Goal: Information Seeking & Learning: Stay updated

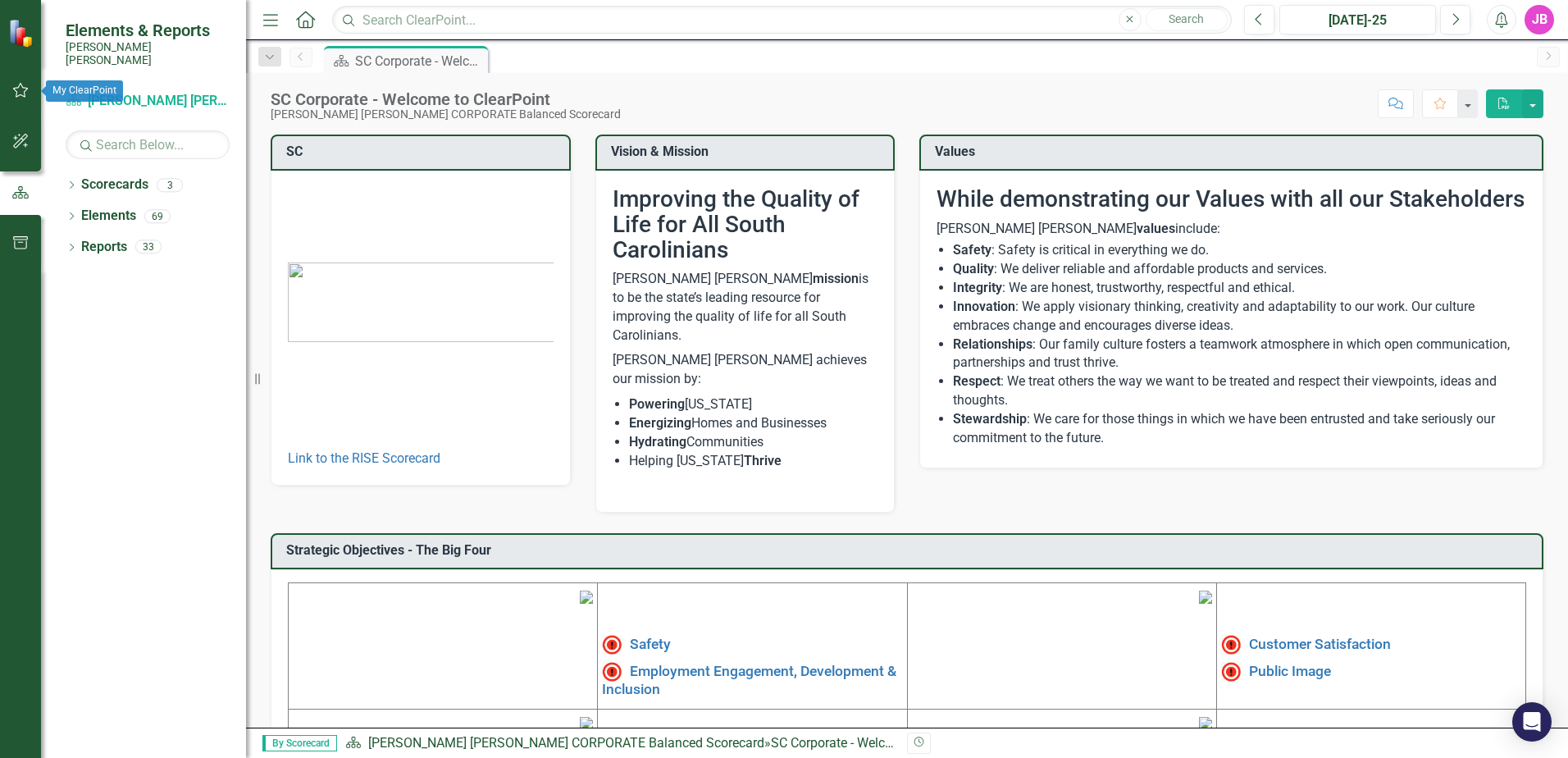
click at [10, 90] on button "button" at bounding box center [20, 91] width 37 height 35
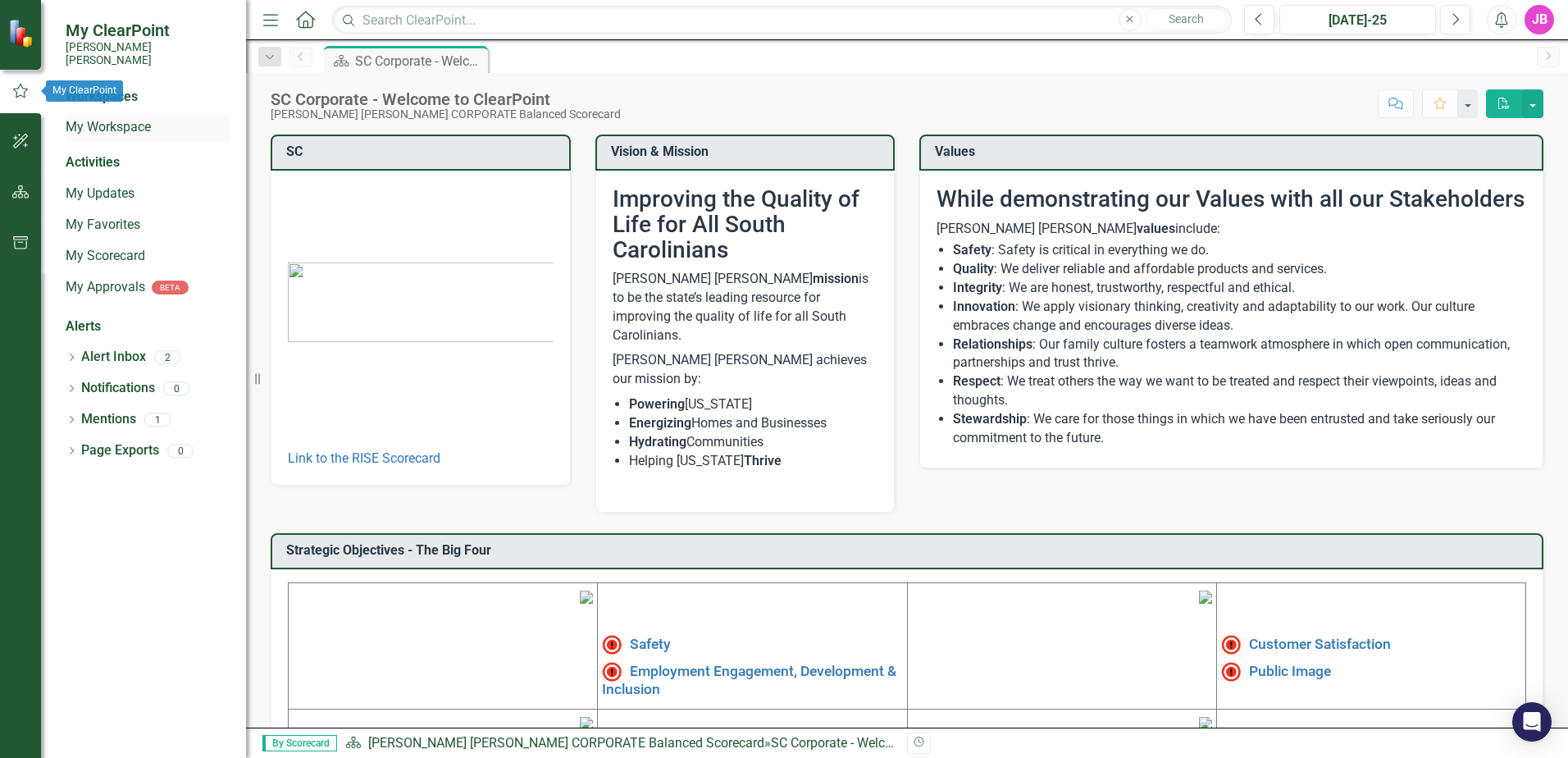
click at [76, 118] on link "My Workspace" at bounding box center [148, 127] width 164 height 19
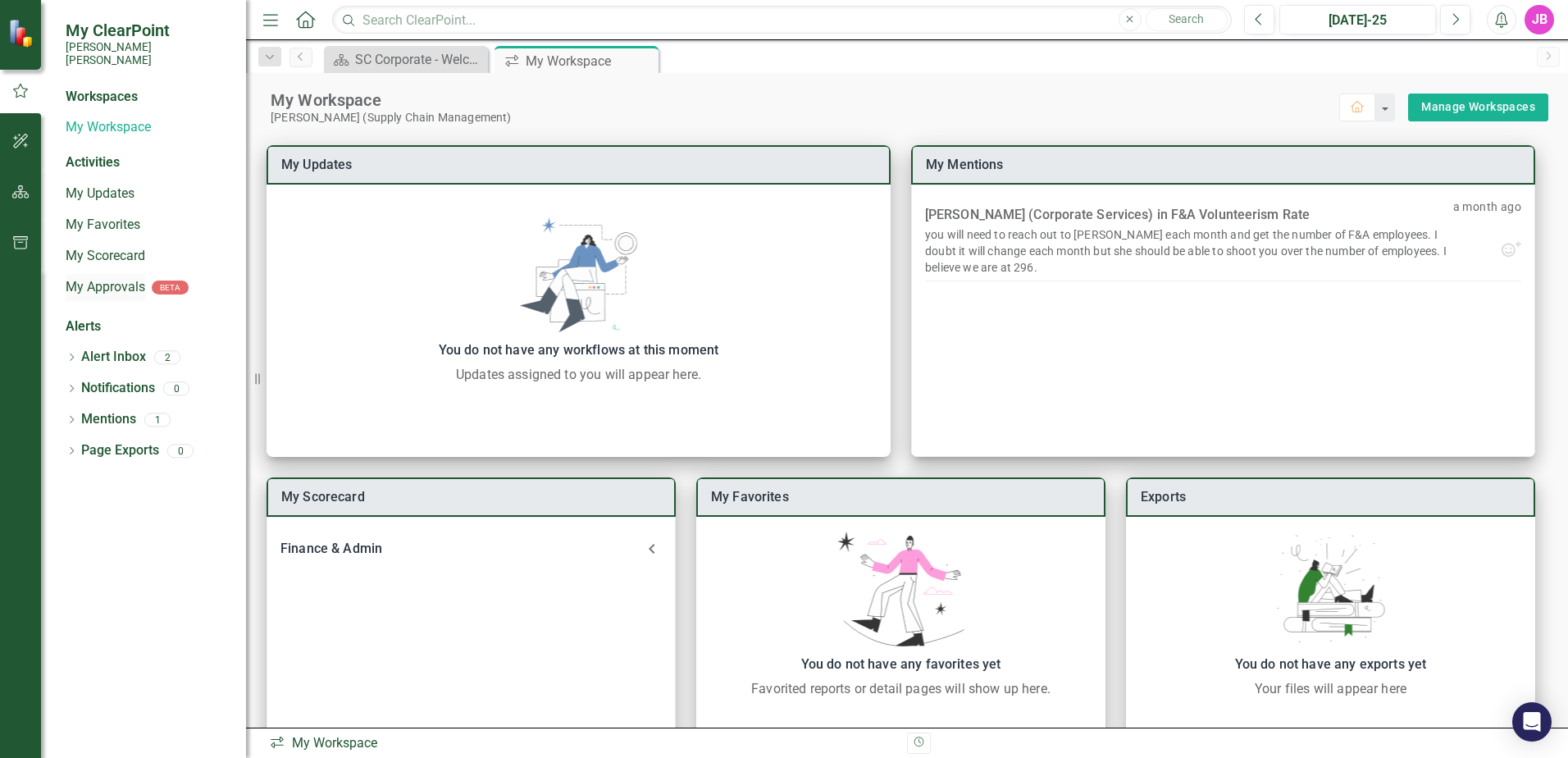
click at [119, 278] on link "My Approvals" at bounding box center [106, 287] width 80 height 19
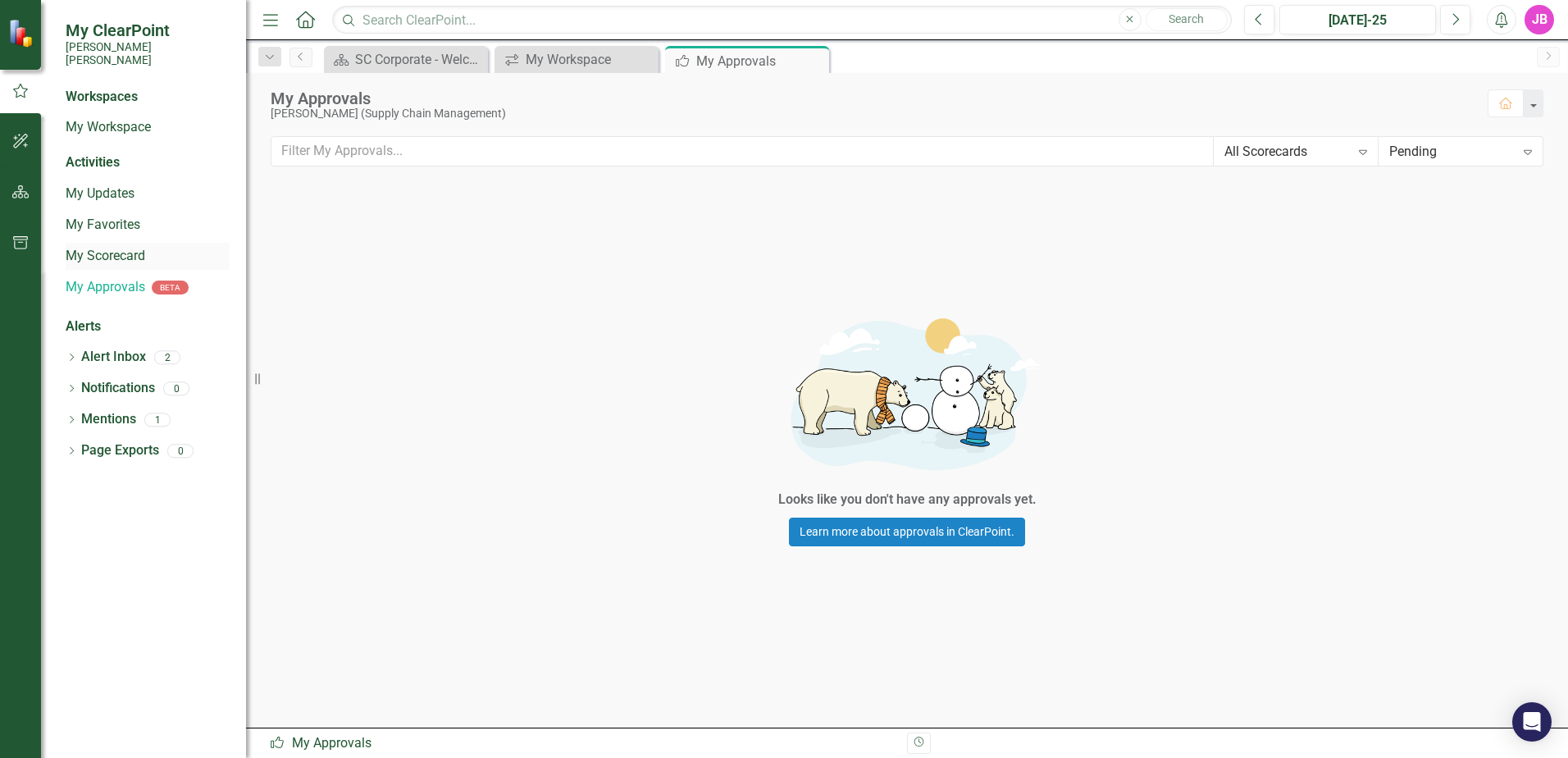
click at [85, 246] on link "My Scorecard" at bounding box center [148, 255] width 164 height 19
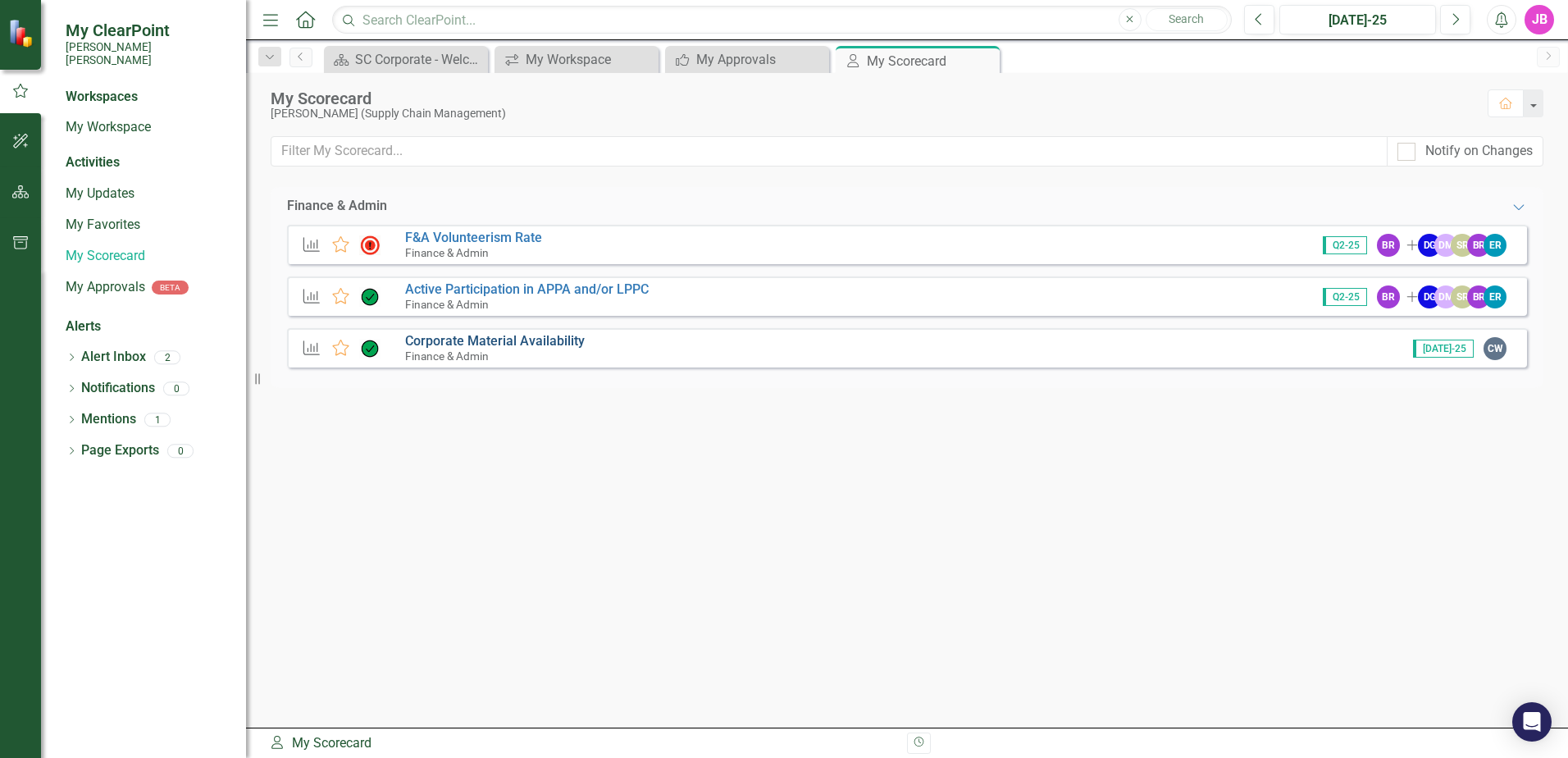
click at [464, 341] on link "Corporate Material Availability" at bounding box center [495, 341] width 180 height 16
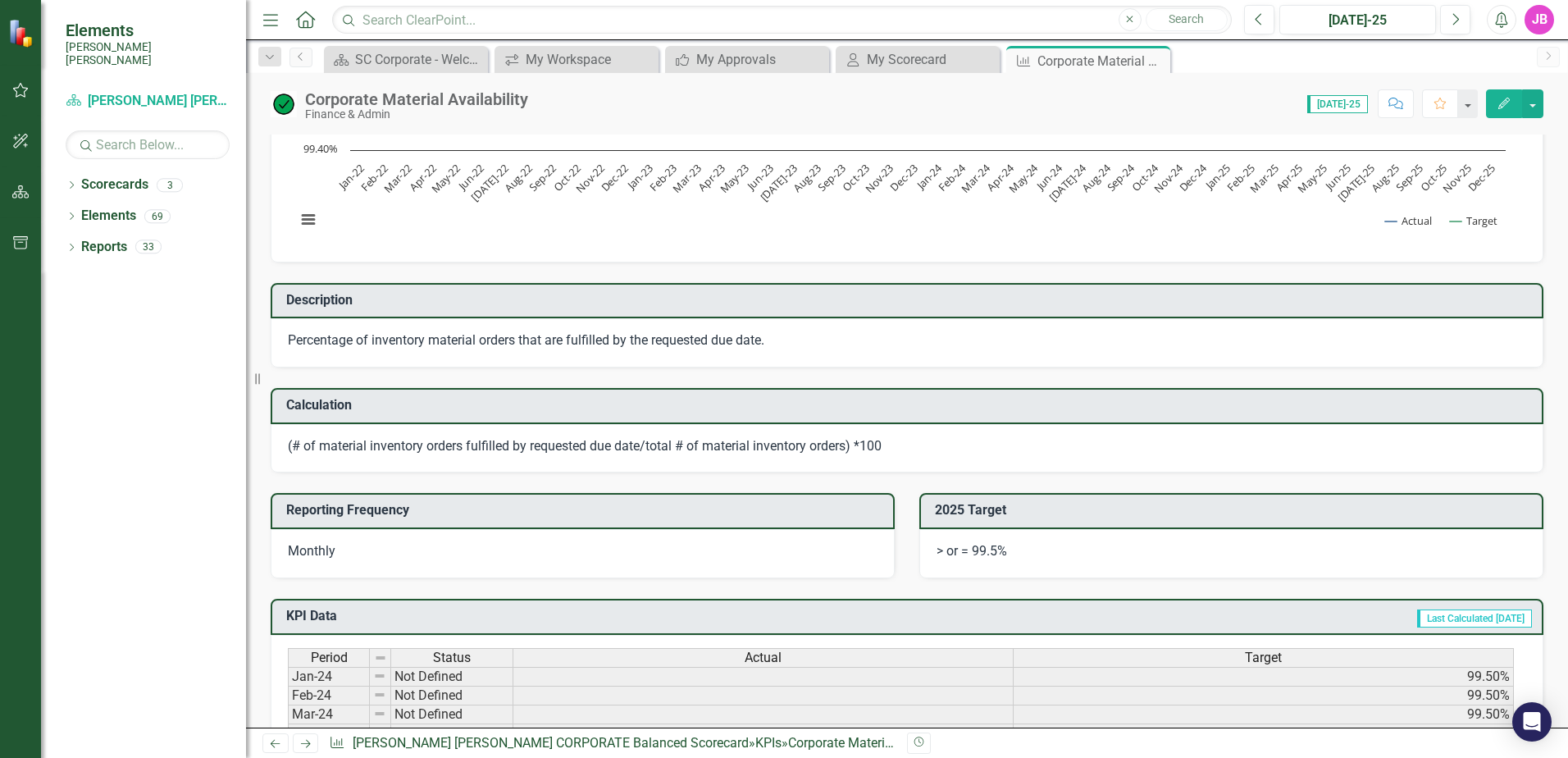
scroll to position [164, 0]
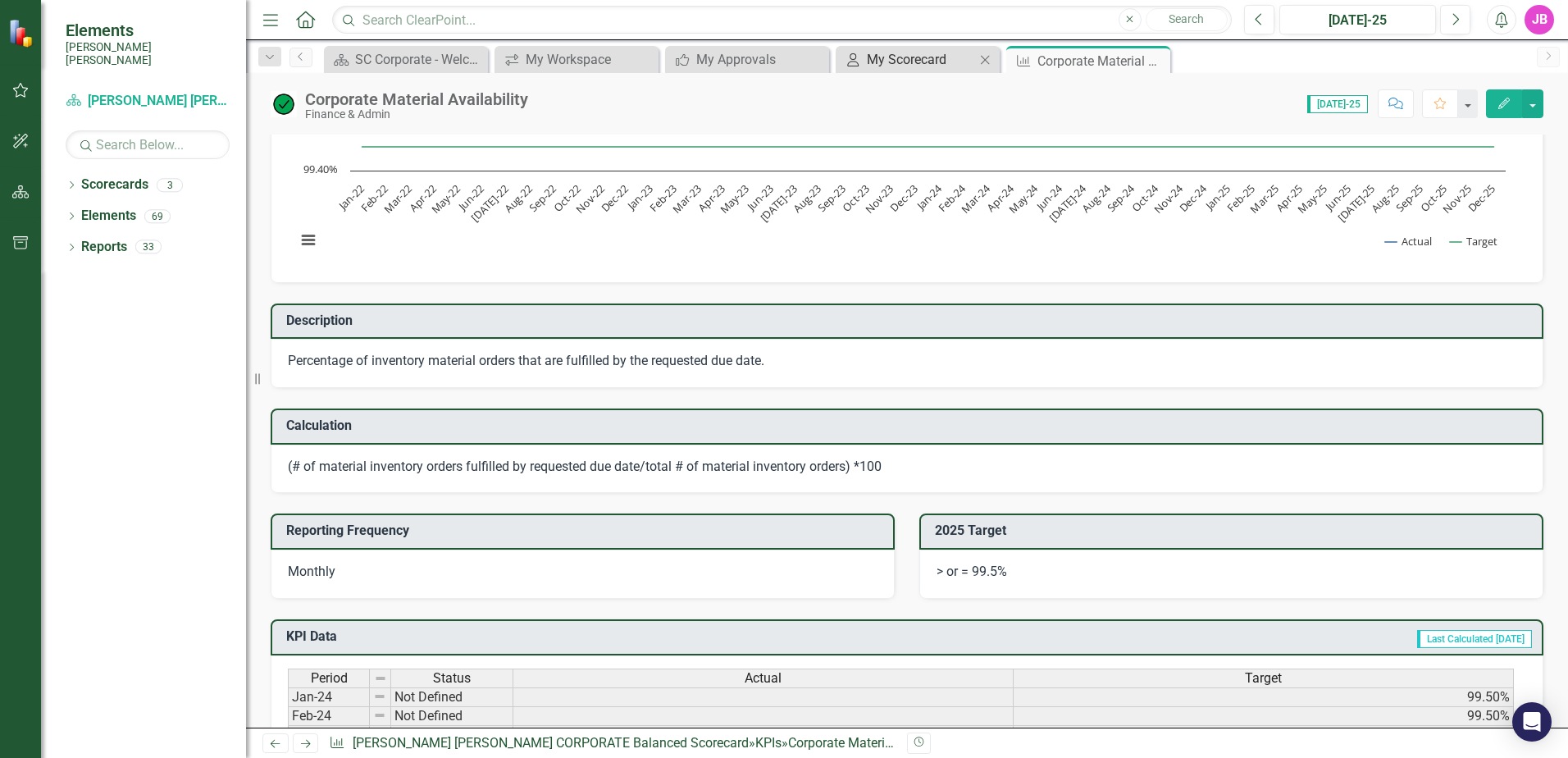
click at [971, 62] on div "My Scorecard" at bounding box center [921, 59] width 109 height 21
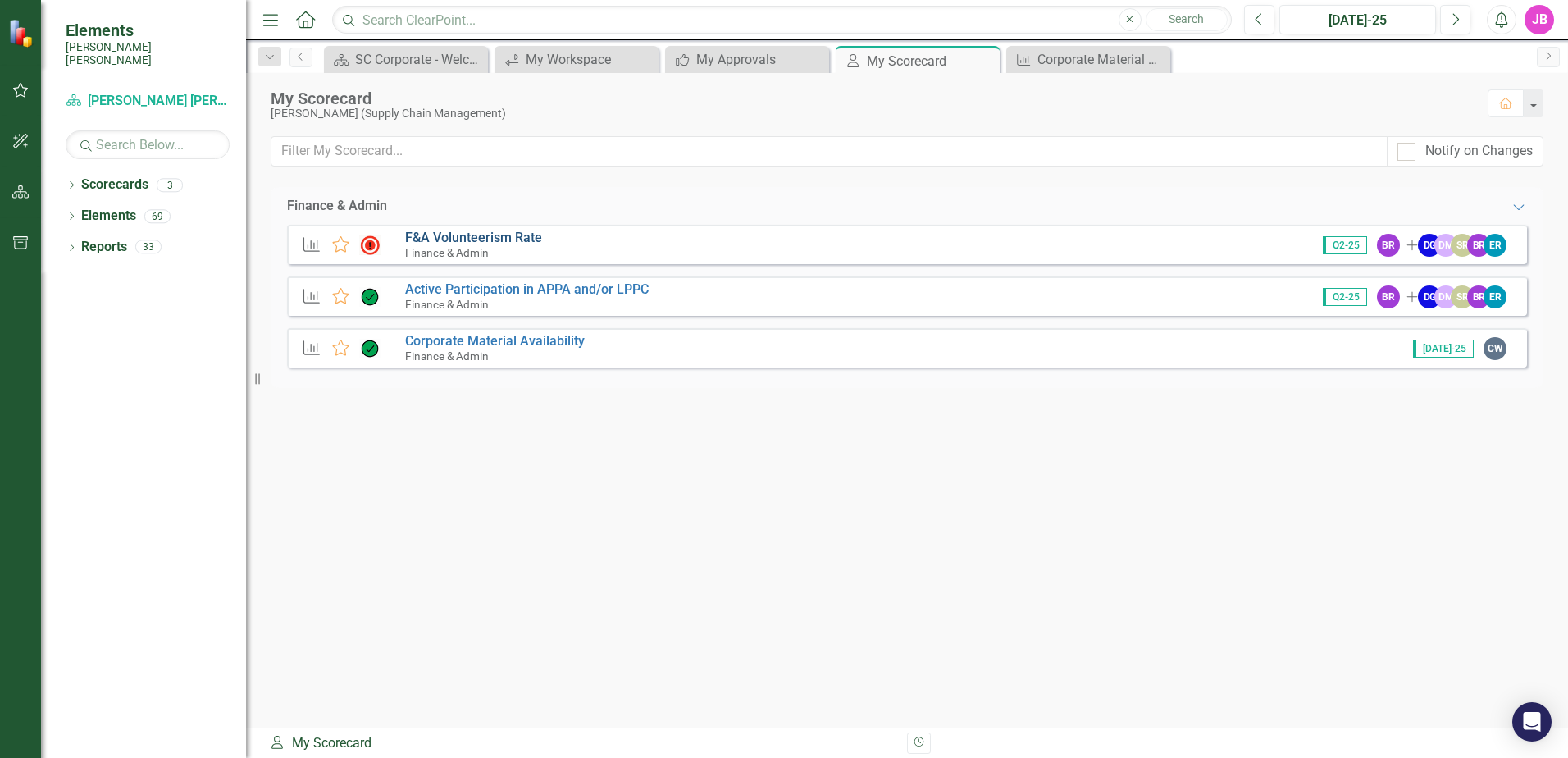
click at [500, 233] on link "F&A Volunteerism Rate" at bounding box center [473, 237] width 137 height 16
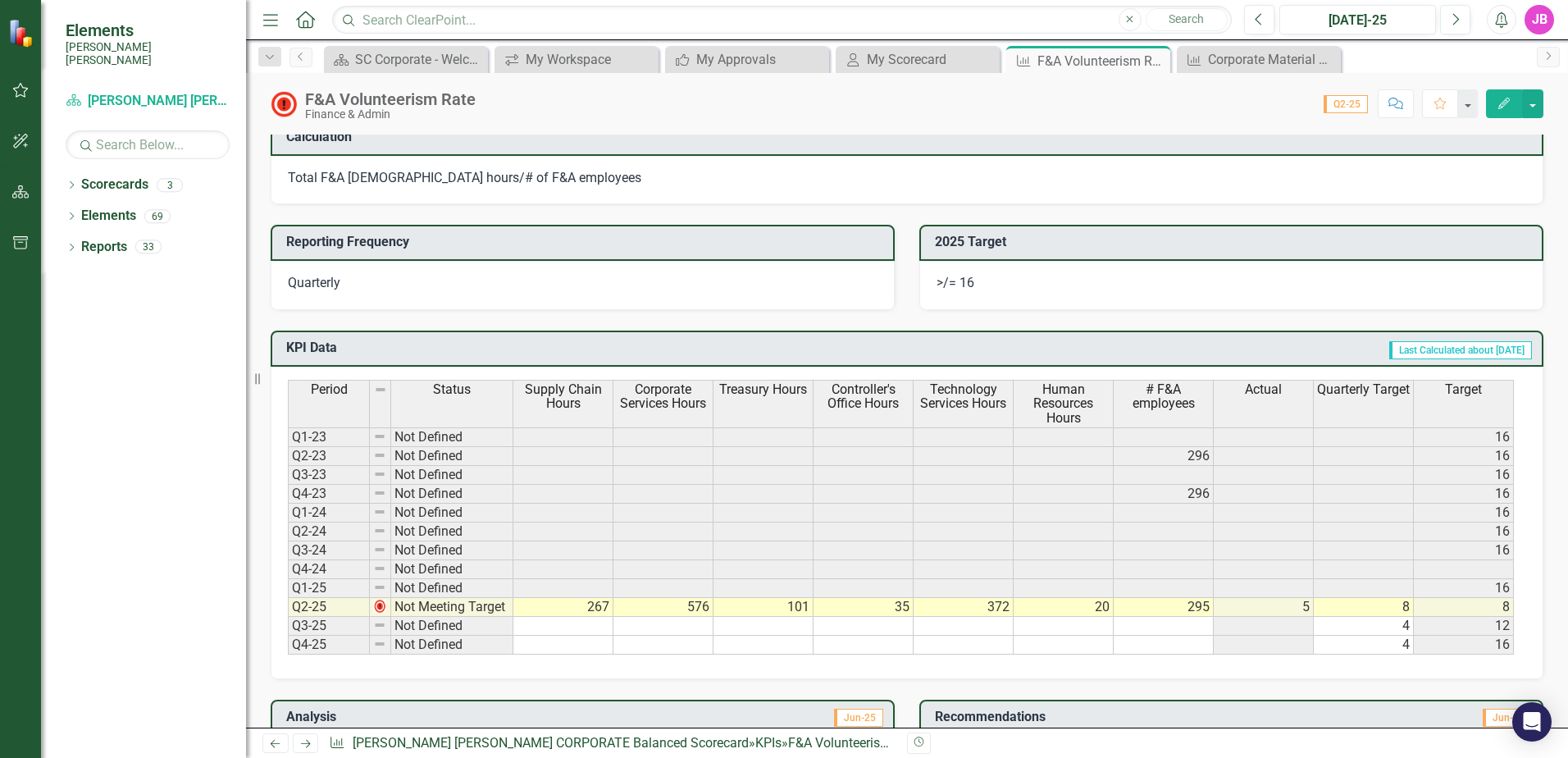
scroll to position [492, 0]
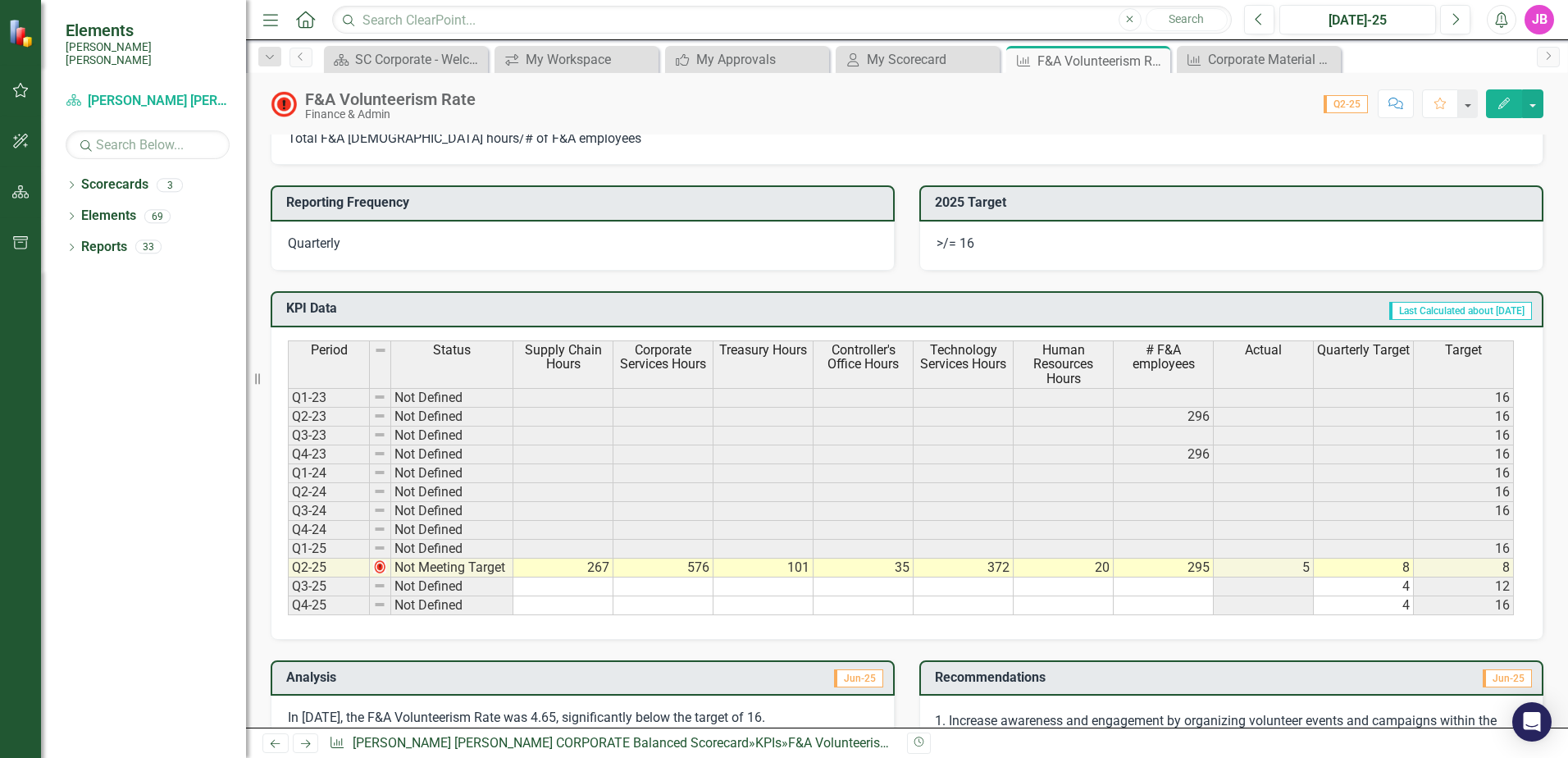
click at [547, 586] on td at bounding box center [564, 586] width 100 height 19
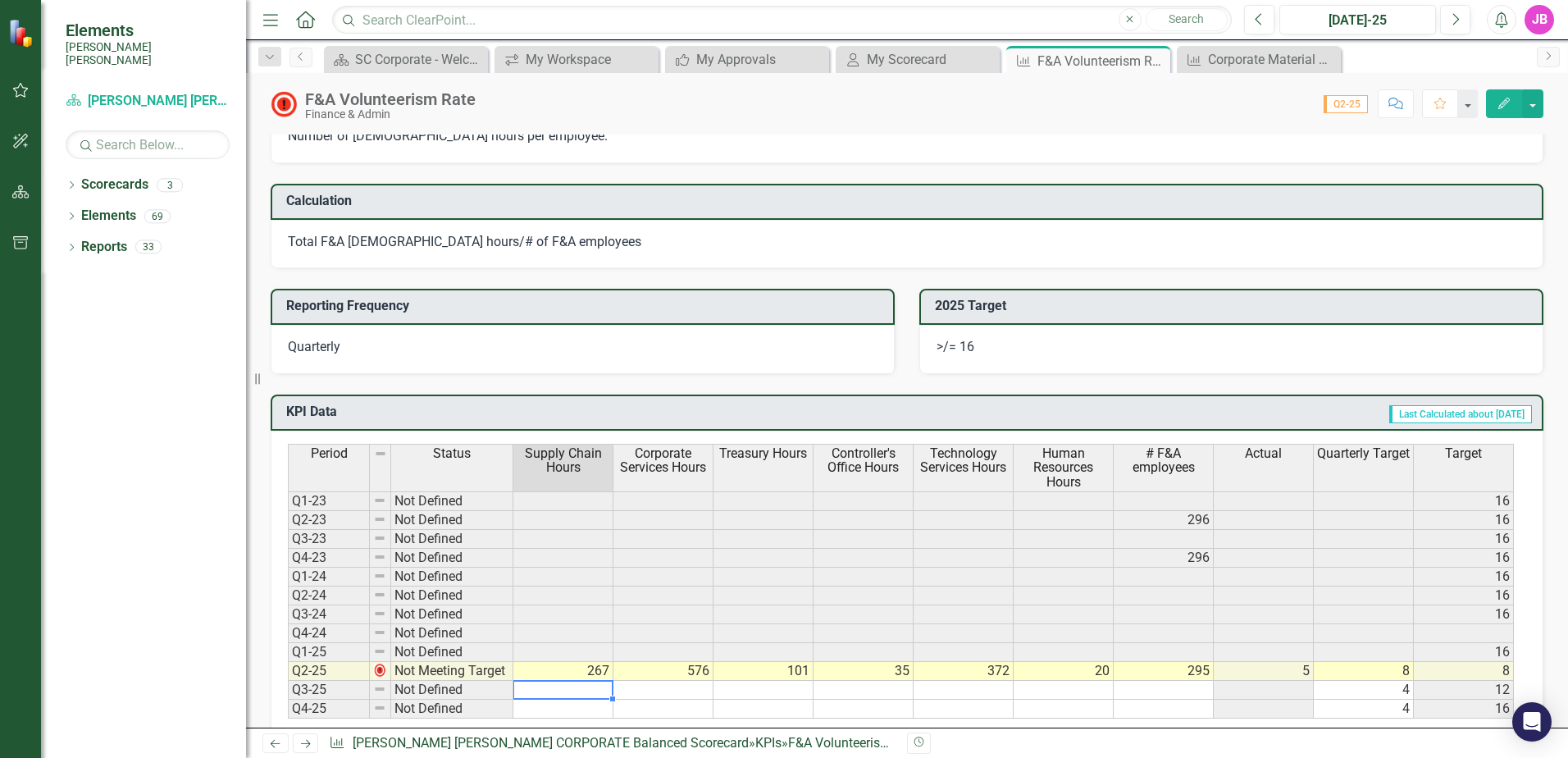
scroll to position [112, 0]
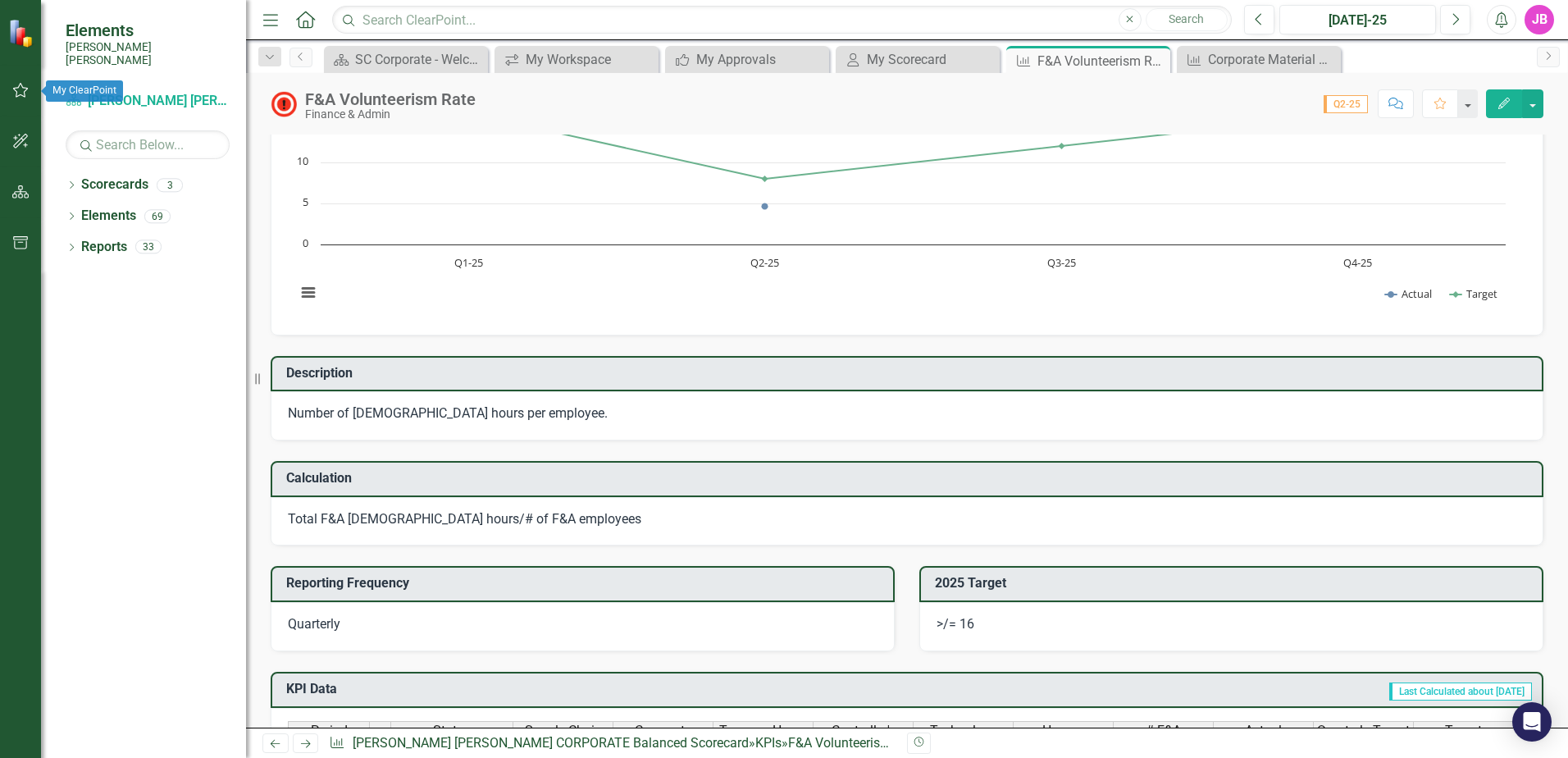
click at [30, 91] on button "button" at bounding box center [20, 91] width 37 height 35
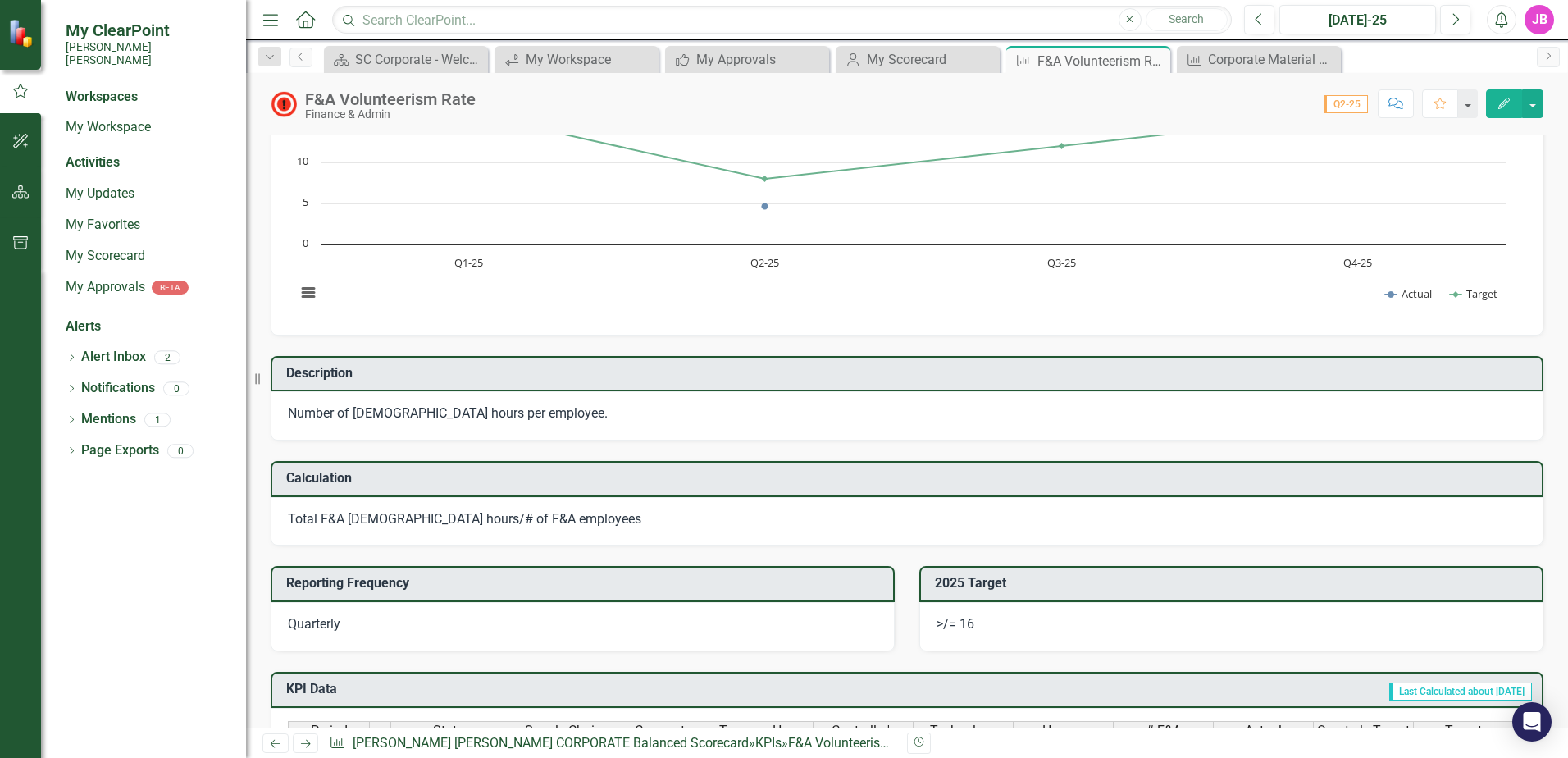
click at [13, 39] on img at bounding box center [22, 33] width 29 height 29
click at [104, 118] on link "My Workspace" at bounding box center [148, 127] width 164 height 19
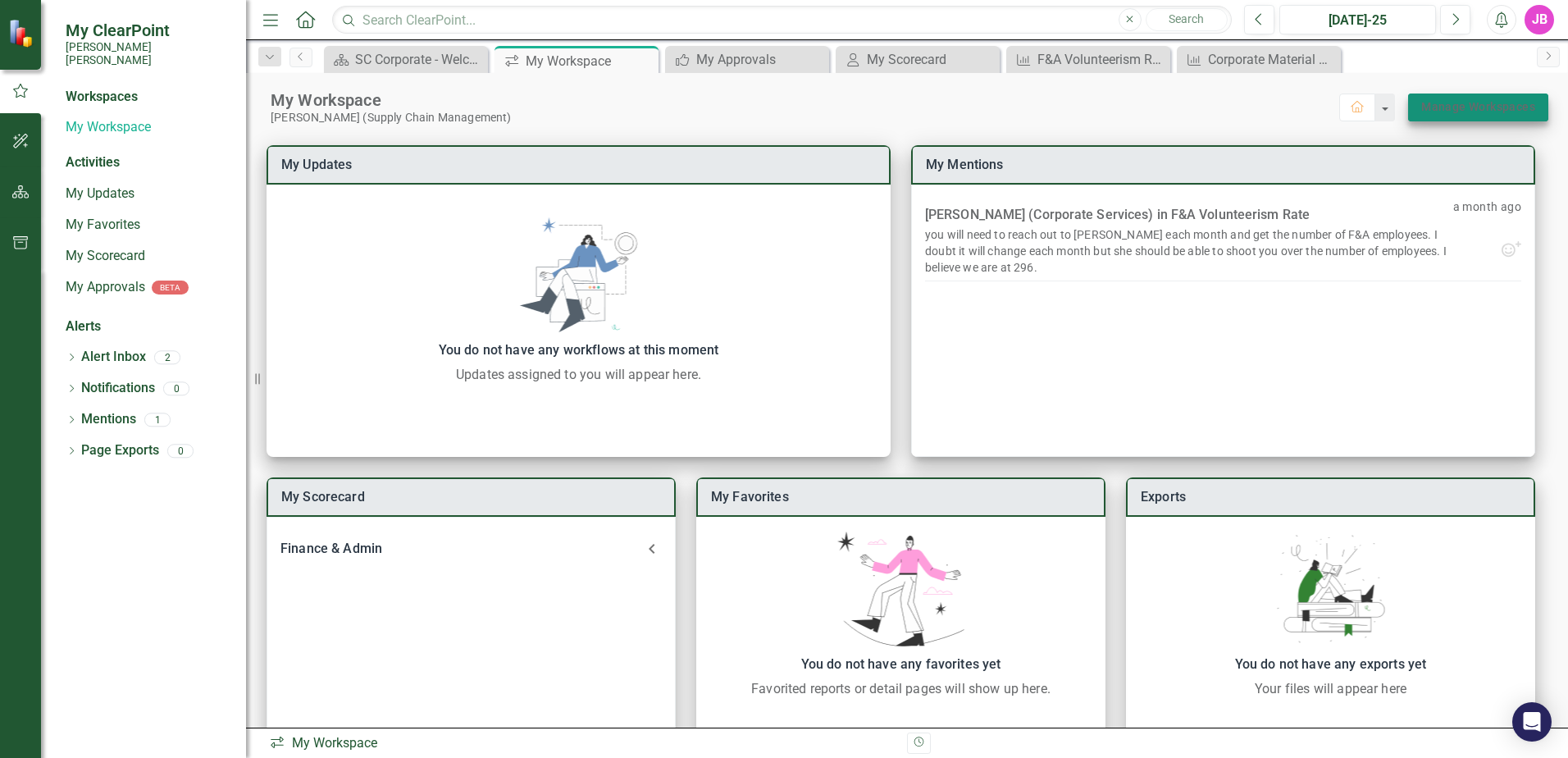
click at [1474, 110] on link "Manage Workspaces" at bounding box center [1478, 107] width 114 height 21
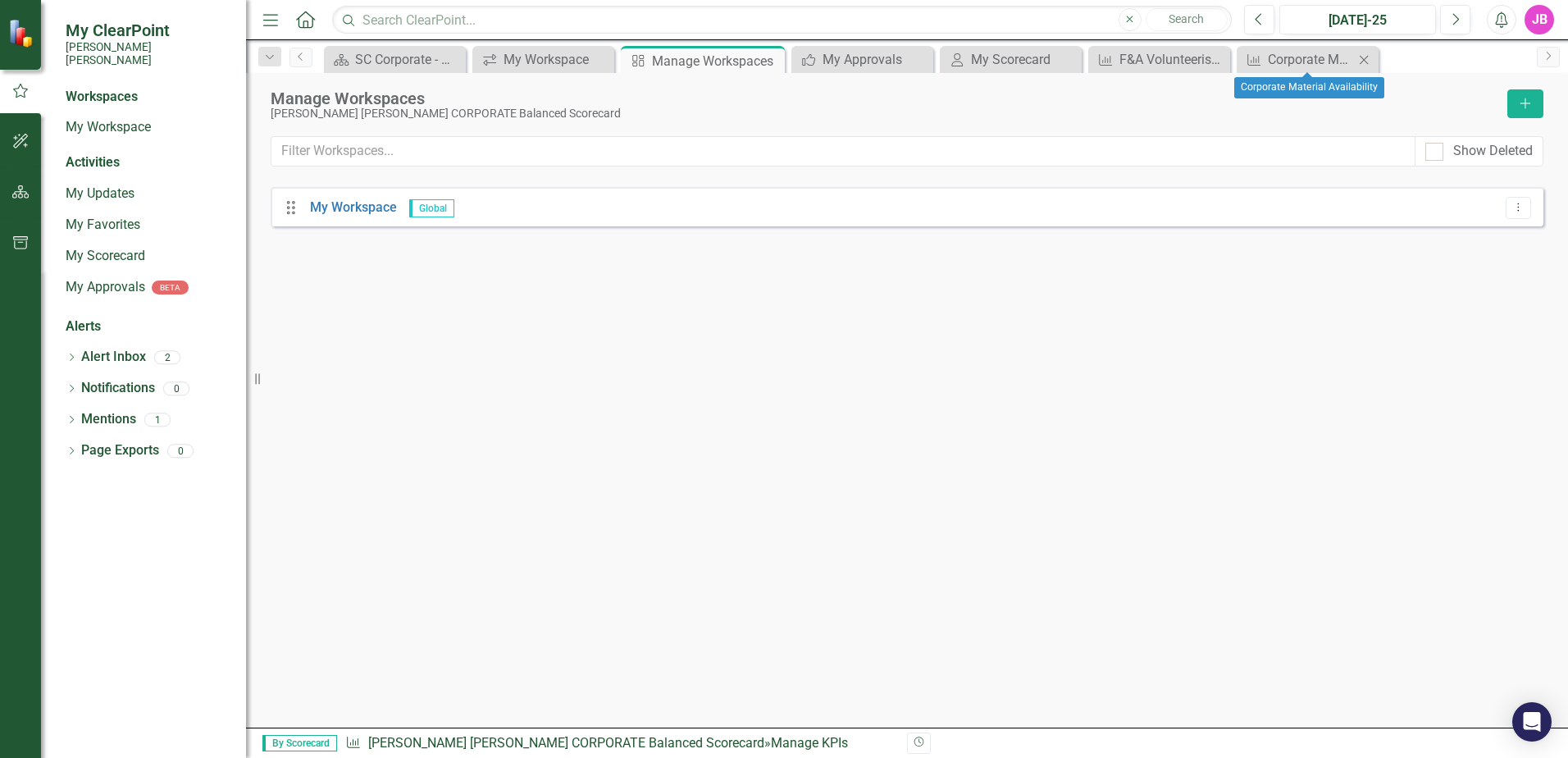
click at [1362, 58] on icon "Close" at bounding box center [1364, 59] width 16 height 13
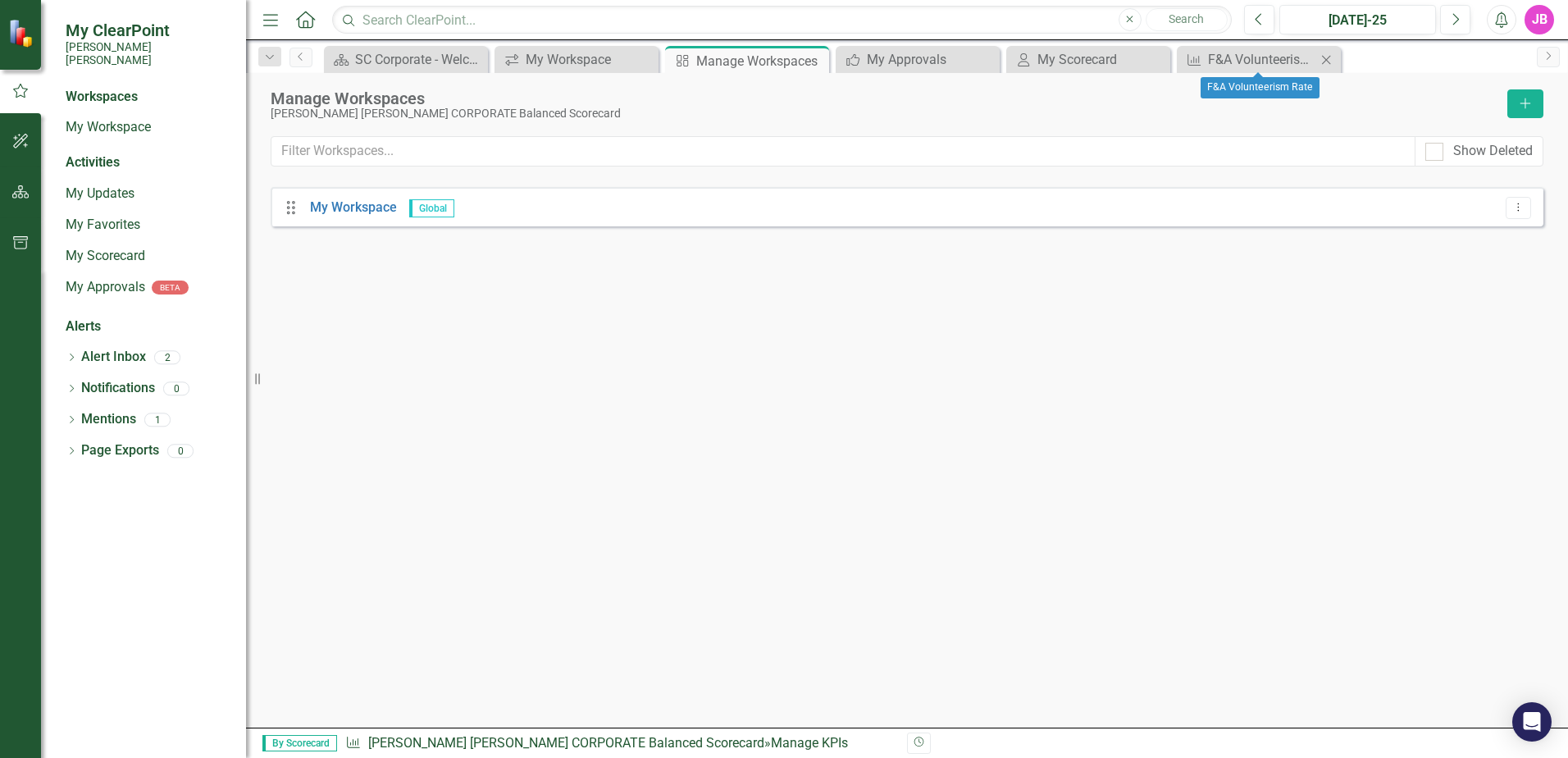
click at [1322, 58] on icon "Close" at bounding box center [1326, 59] width 16 height 13
click at [1159, 62] on icon "Close" at bounding box center [1155, 59] width 16 height 13
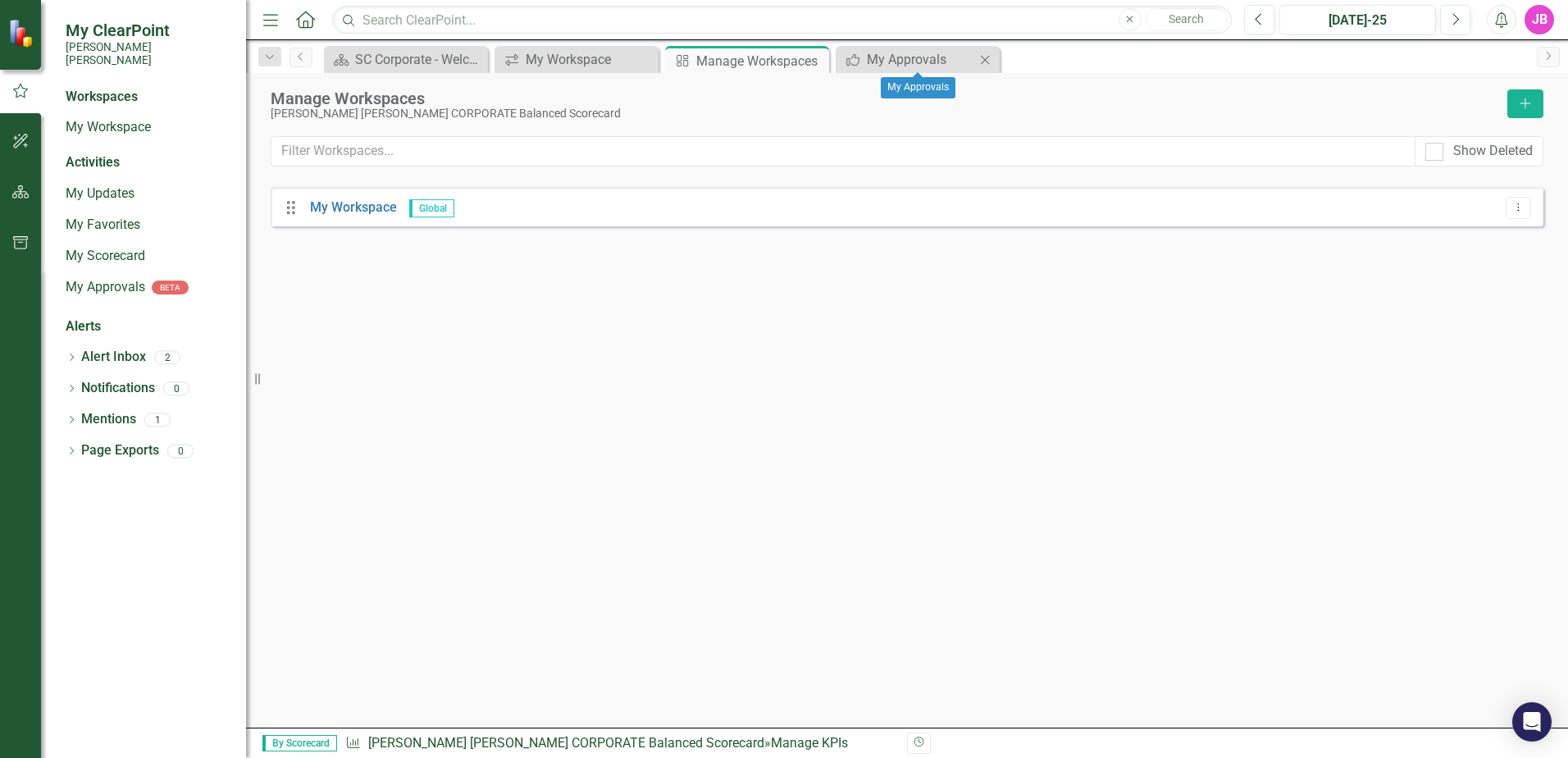
click at [983, 64] on icon "Close" at bounding box center [984, 59] width 16 height 13
click at [815, 63] on icon "Close" at bounding box center [813, 60] width 16 height 13
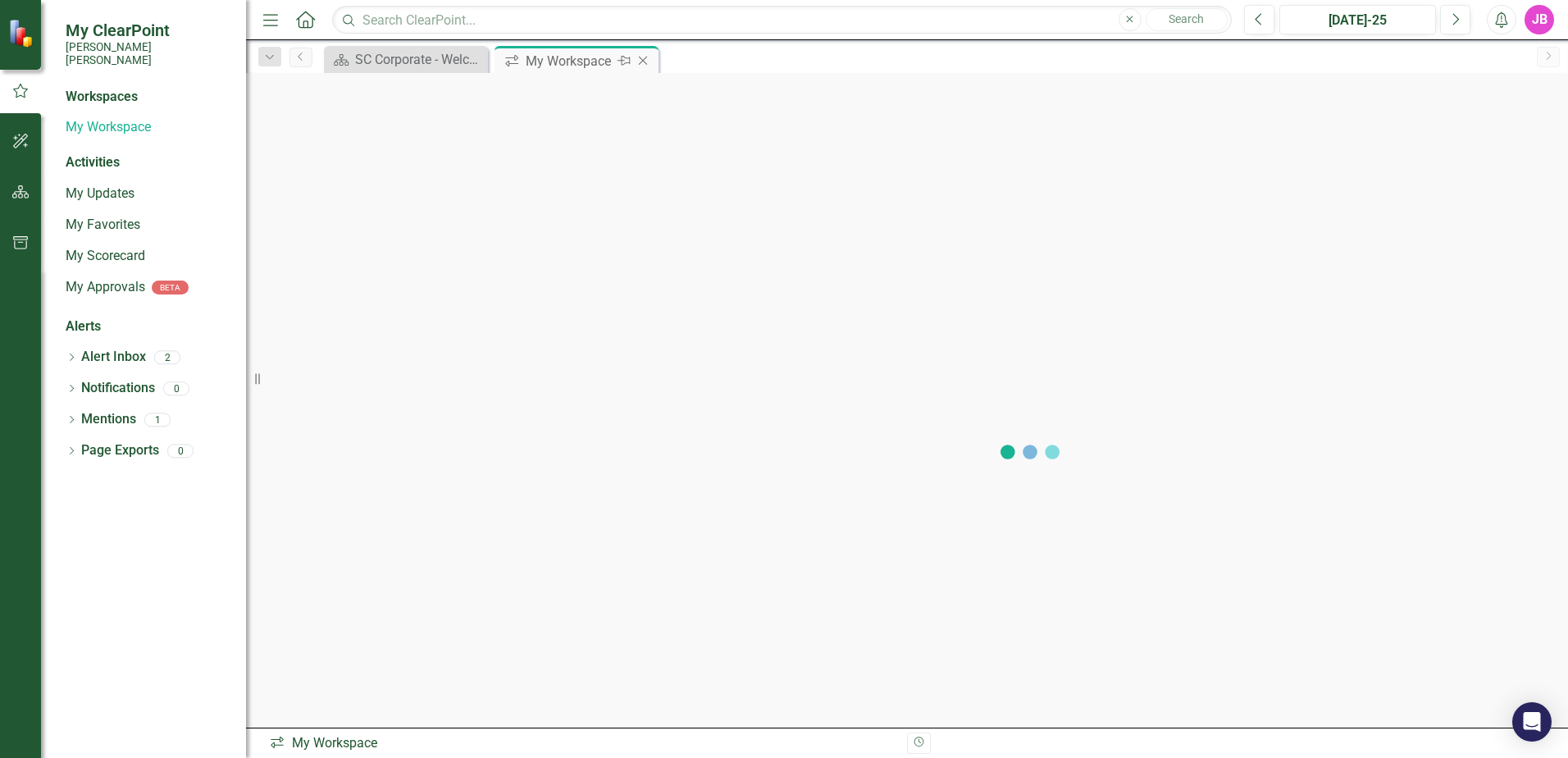
click at [644, 58] on icon "Close" at bounding box center [642, 60] width 16 height 13
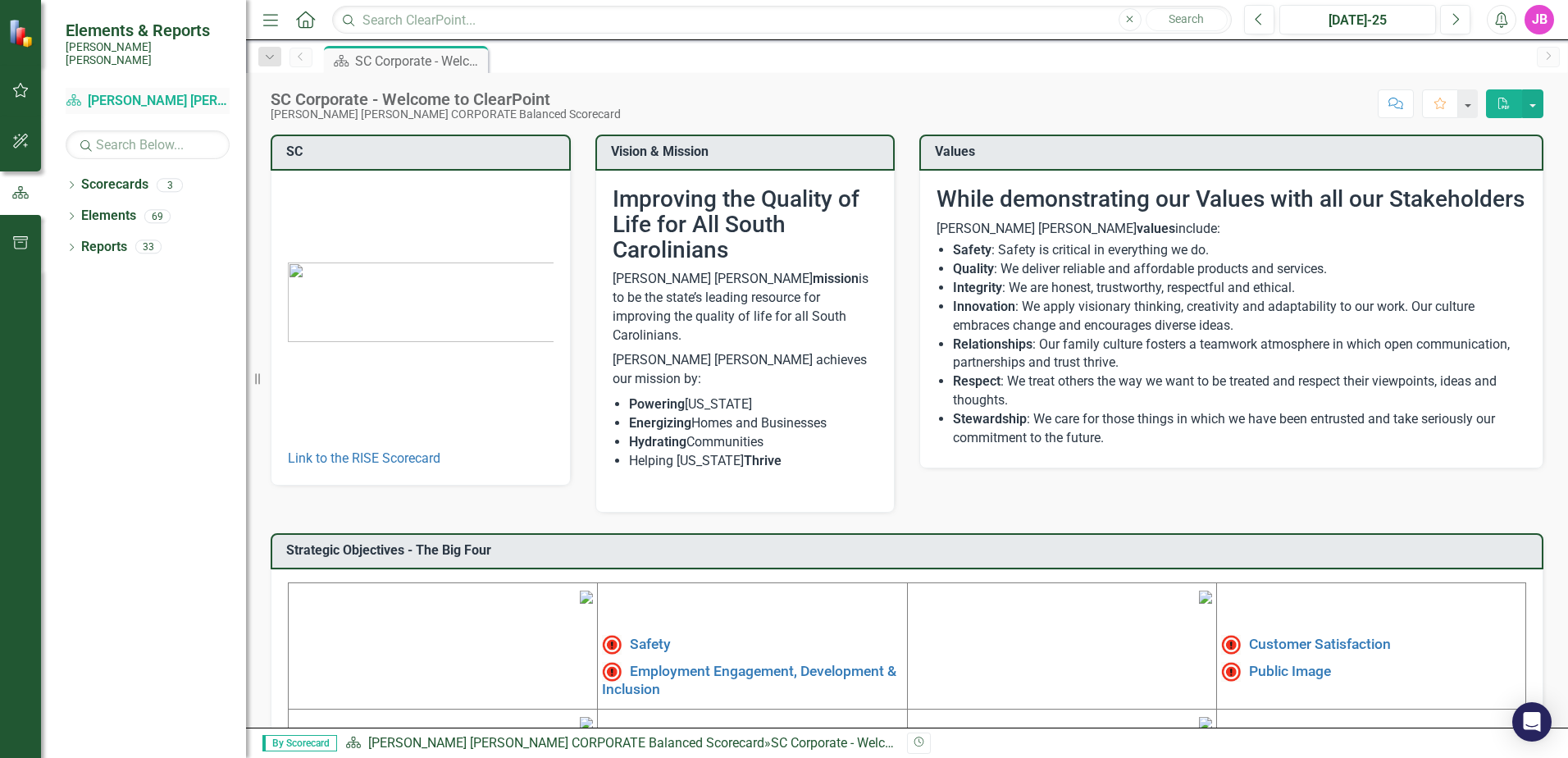
click at [99, 92] on link "Scorecard Santee [PERSON_NAME] CORPORATE Balanced Scorecard" at bounding box center [148, 101] width 164 height 19
click at [19, 103] on button "button" at bounding box center [20, 91] width 37 height 35
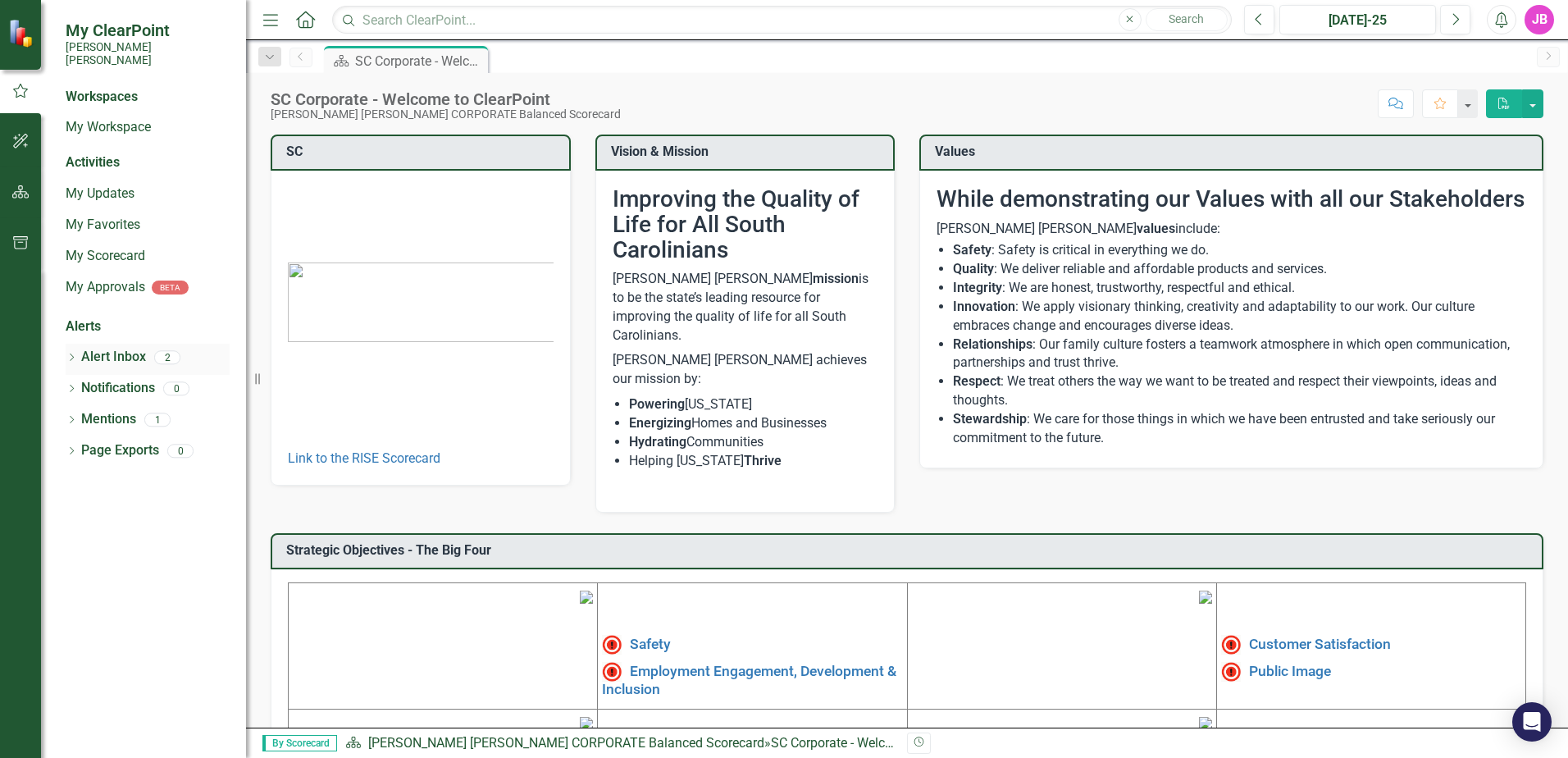
click at [120, 348] on link "Alert Inbox" at bounding box center [113, 357] width 65 height 19
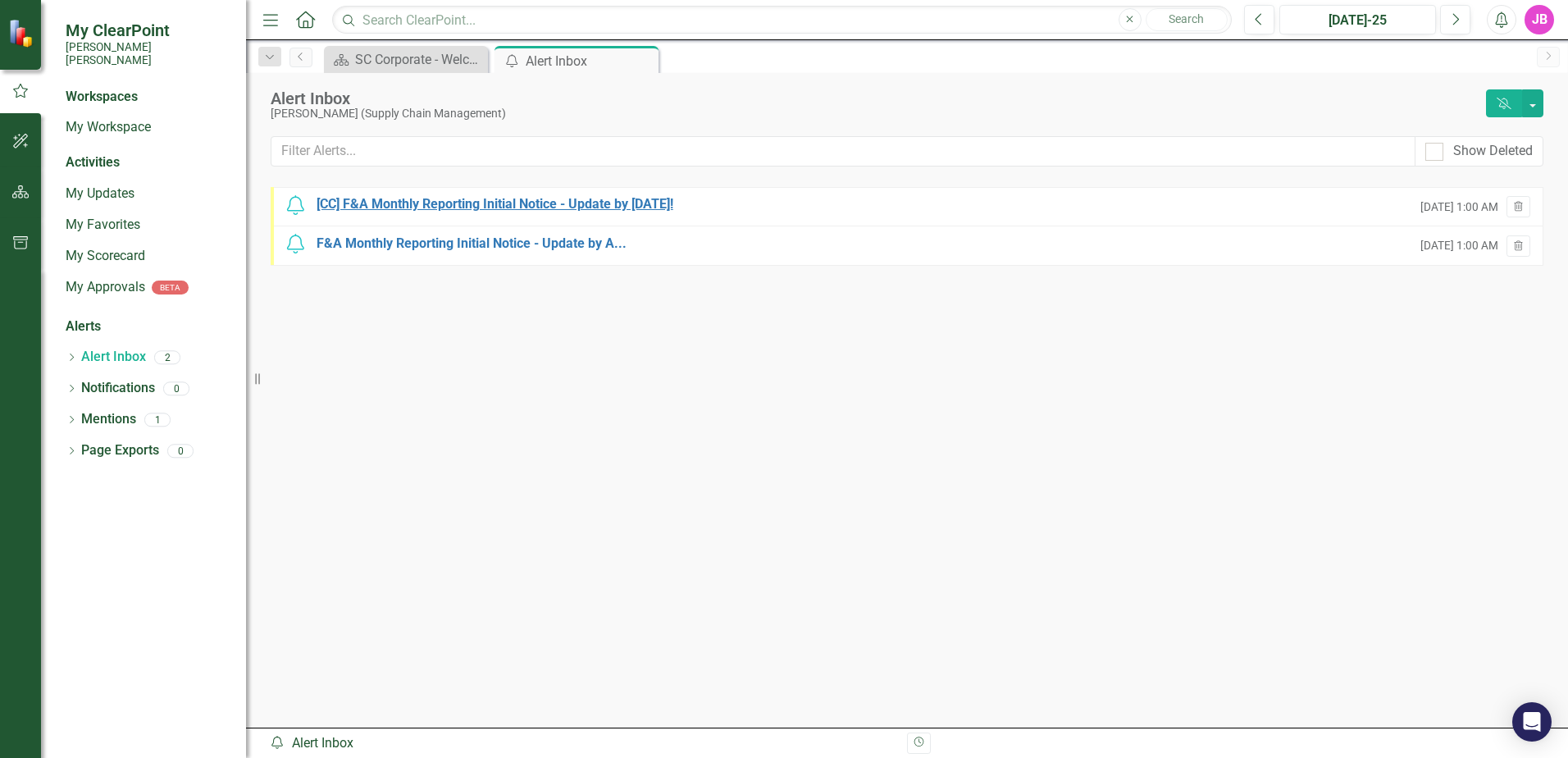
click at [461, 209] on div "[CC] F&A Monthly Reporting Initial Notice - Update by [DATE]!" at bounding box center [495, 204] width 357 height 19
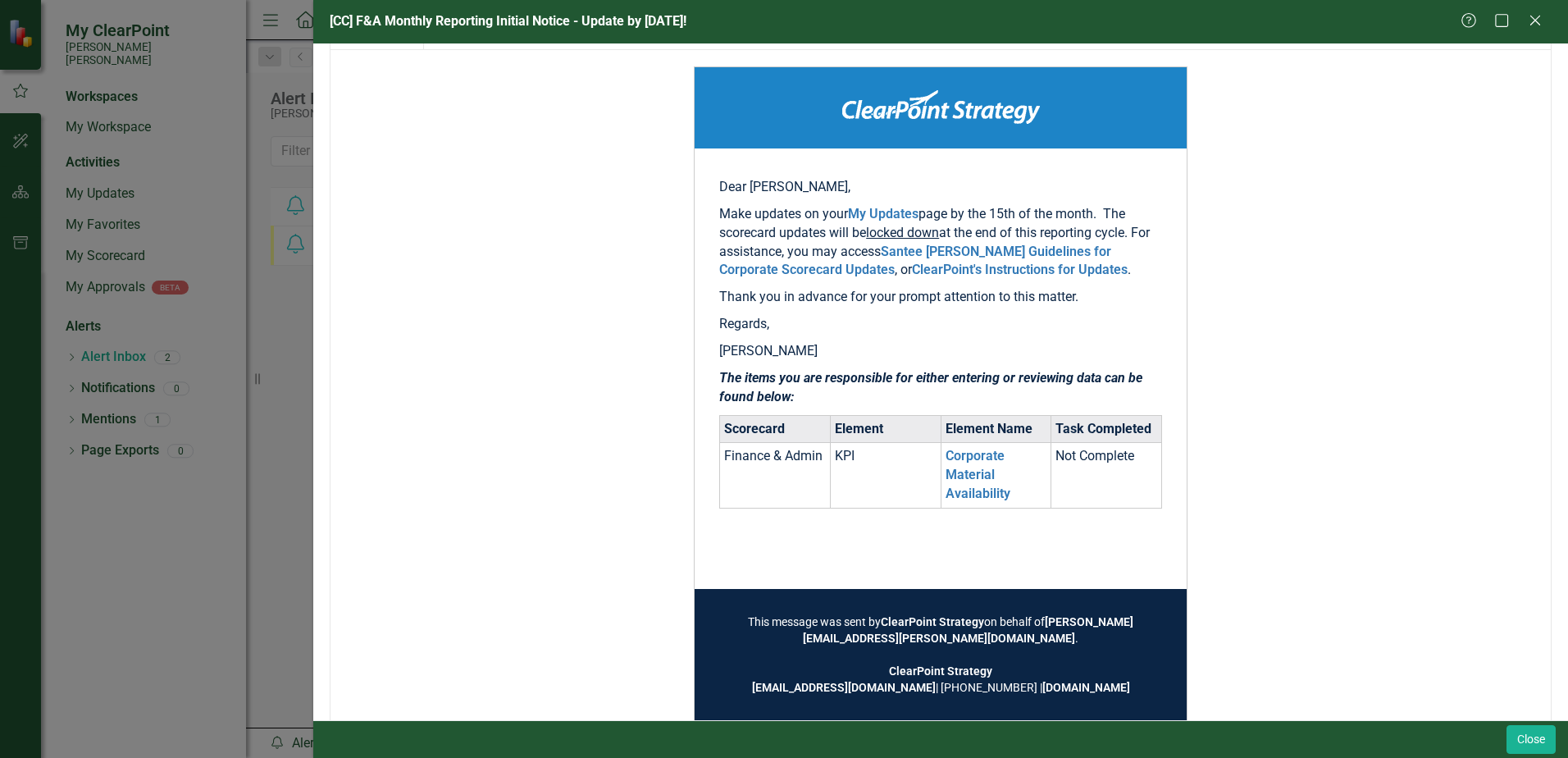
scroll to position [211, 0]
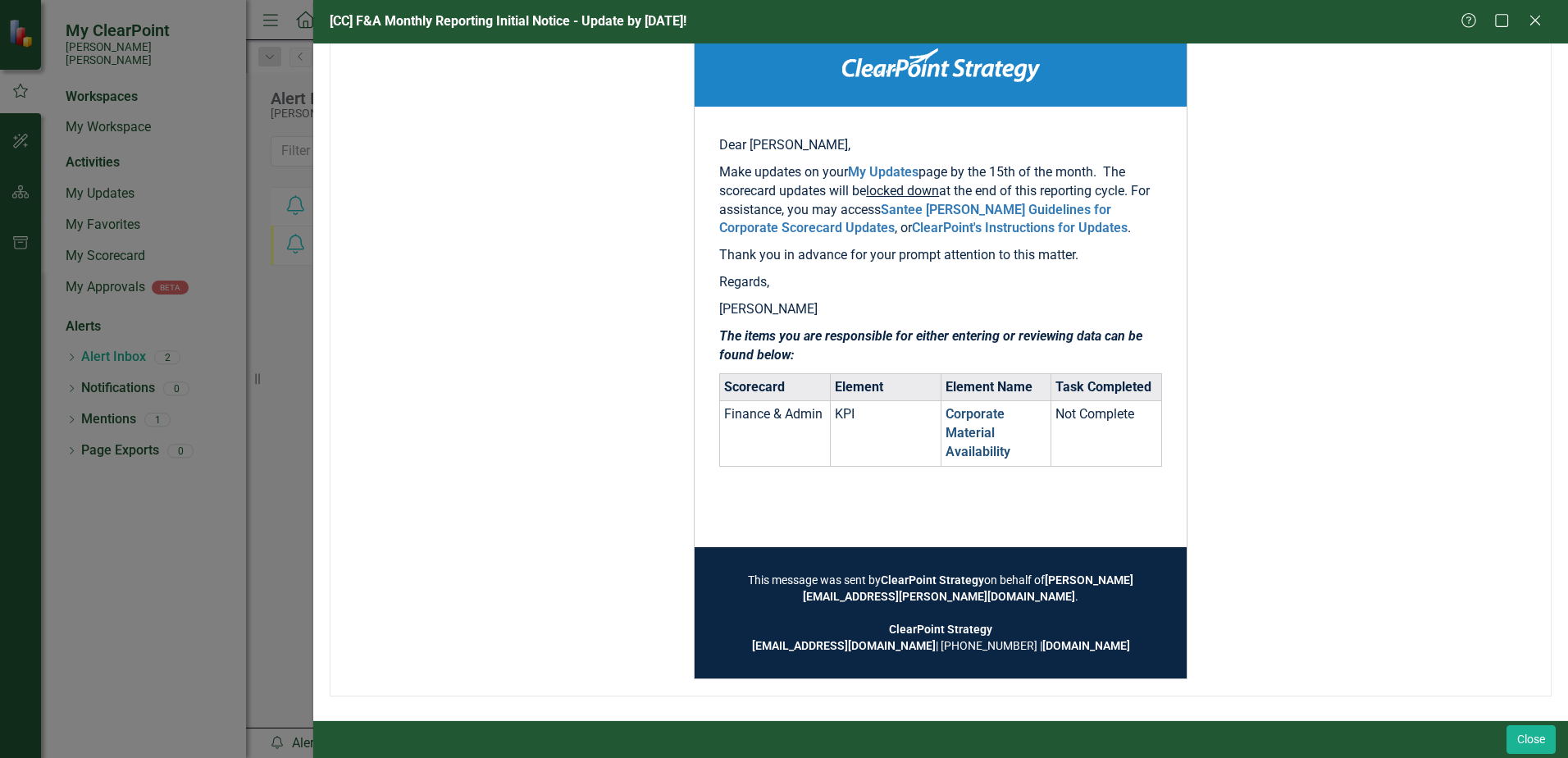
click at [968, 413] on link "Corporate Material Availability" at bounding box center [978, 432] width 65 height 53
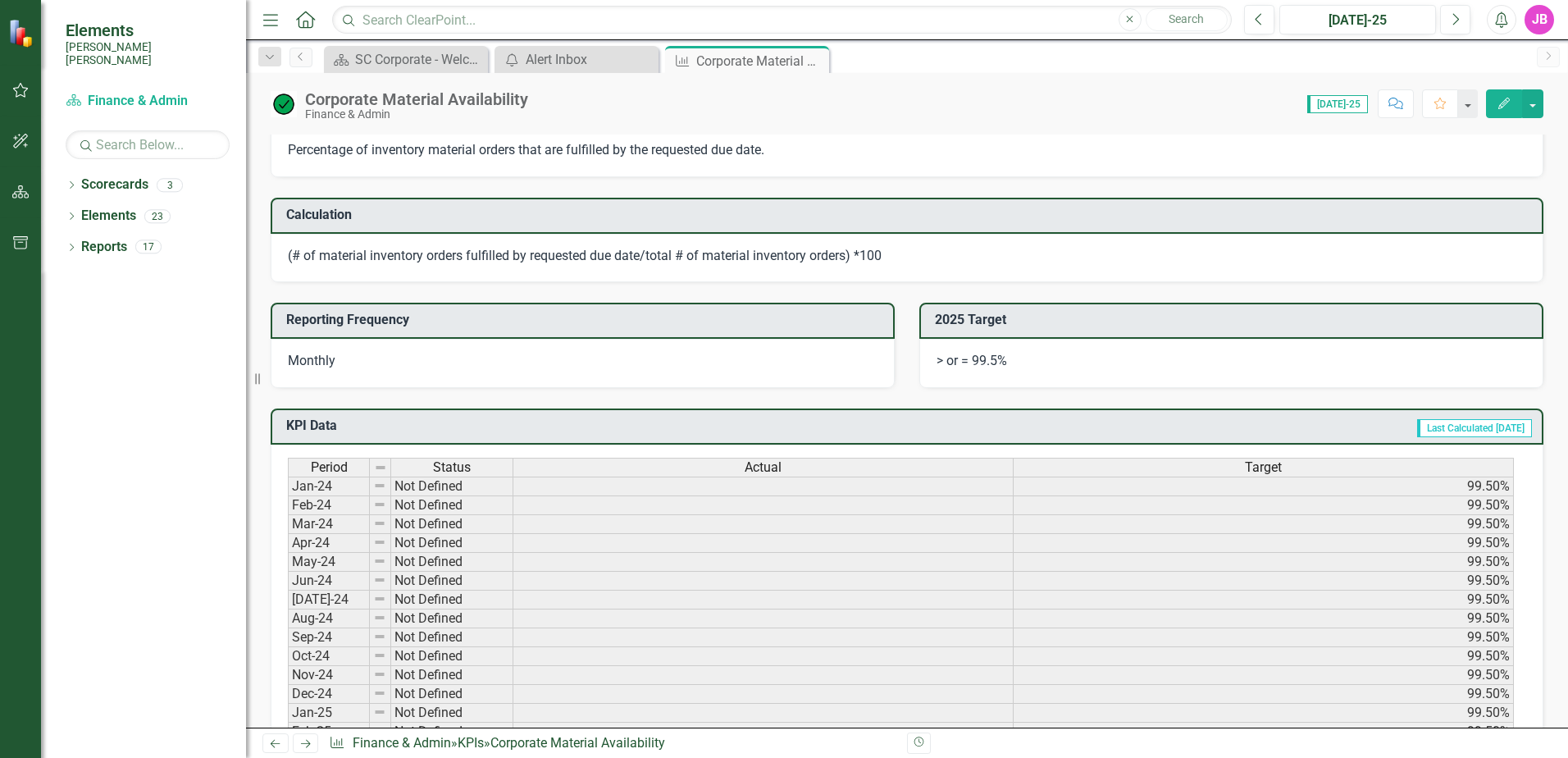
scroll to position [410, 0]
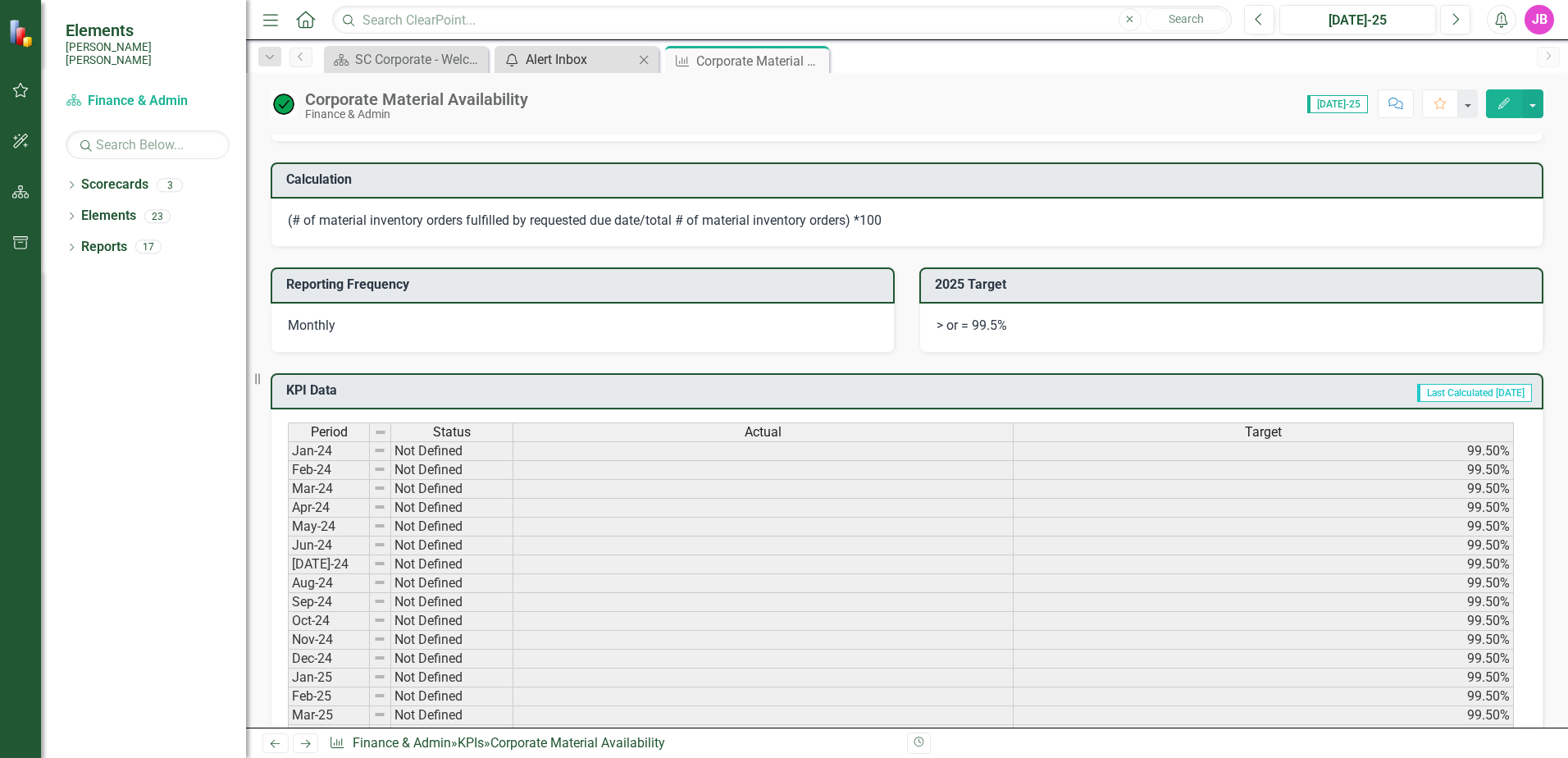
click at [565, 58] on div "Alert Inbox" at bounding box center [580, 59] width 109 height 21
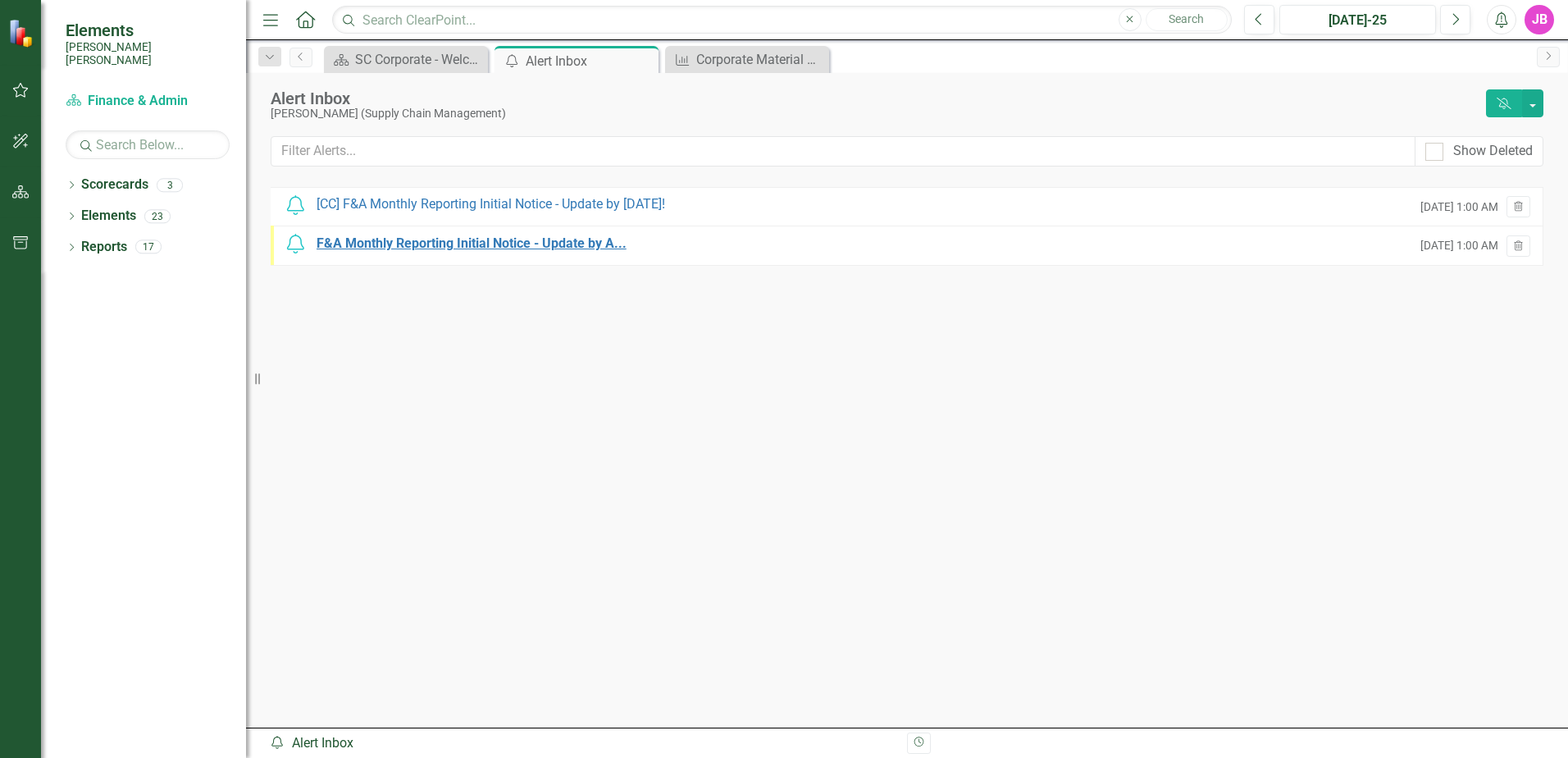
click at [519, 241] on div "F&A Monthly Reporting Initial Notice - Update by A..." at bounding box center [471, 243] width 310 height 19
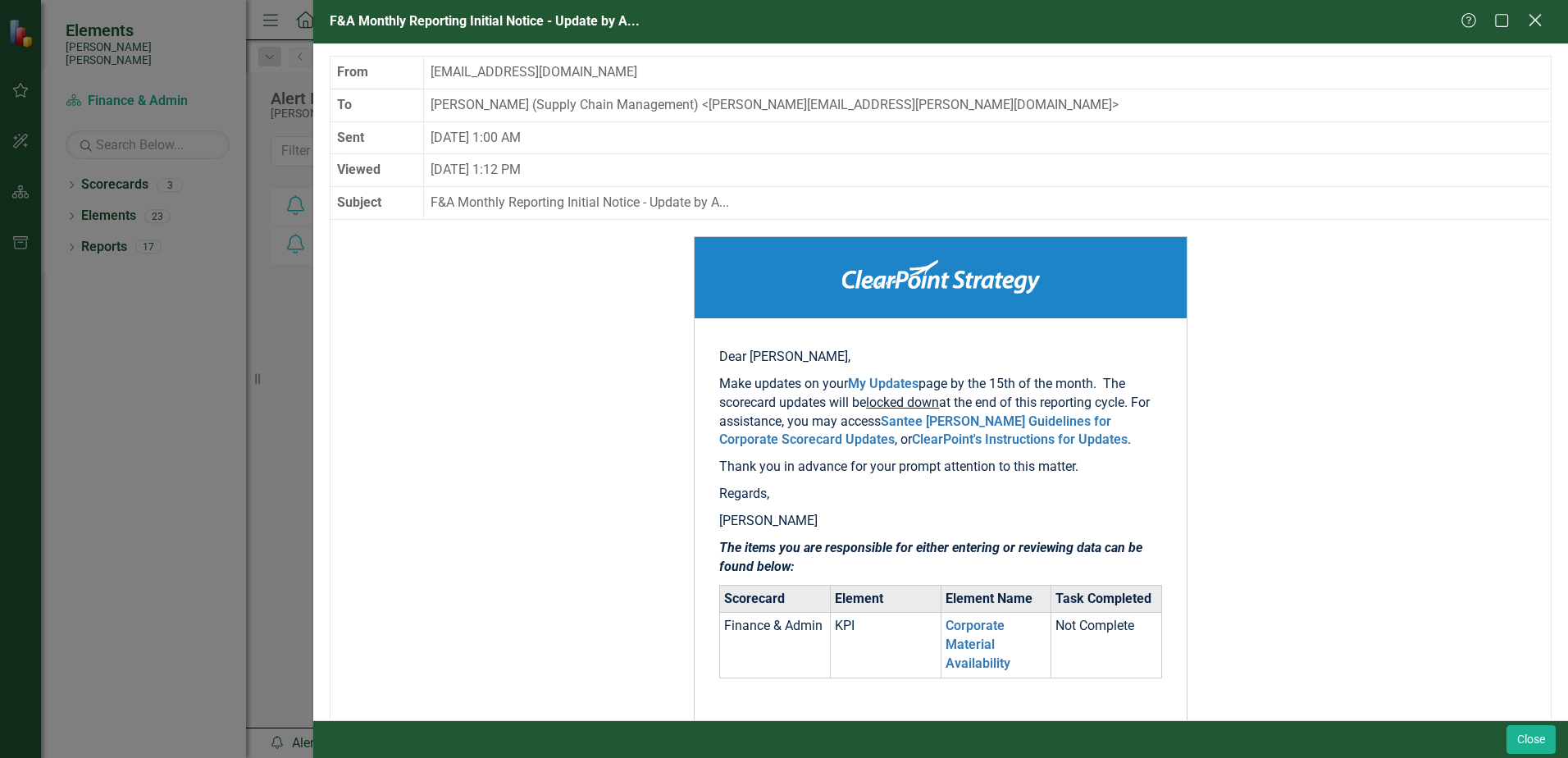
click at [1533, 22] on icon at bounding box center [1534, 20] width 12 height 12
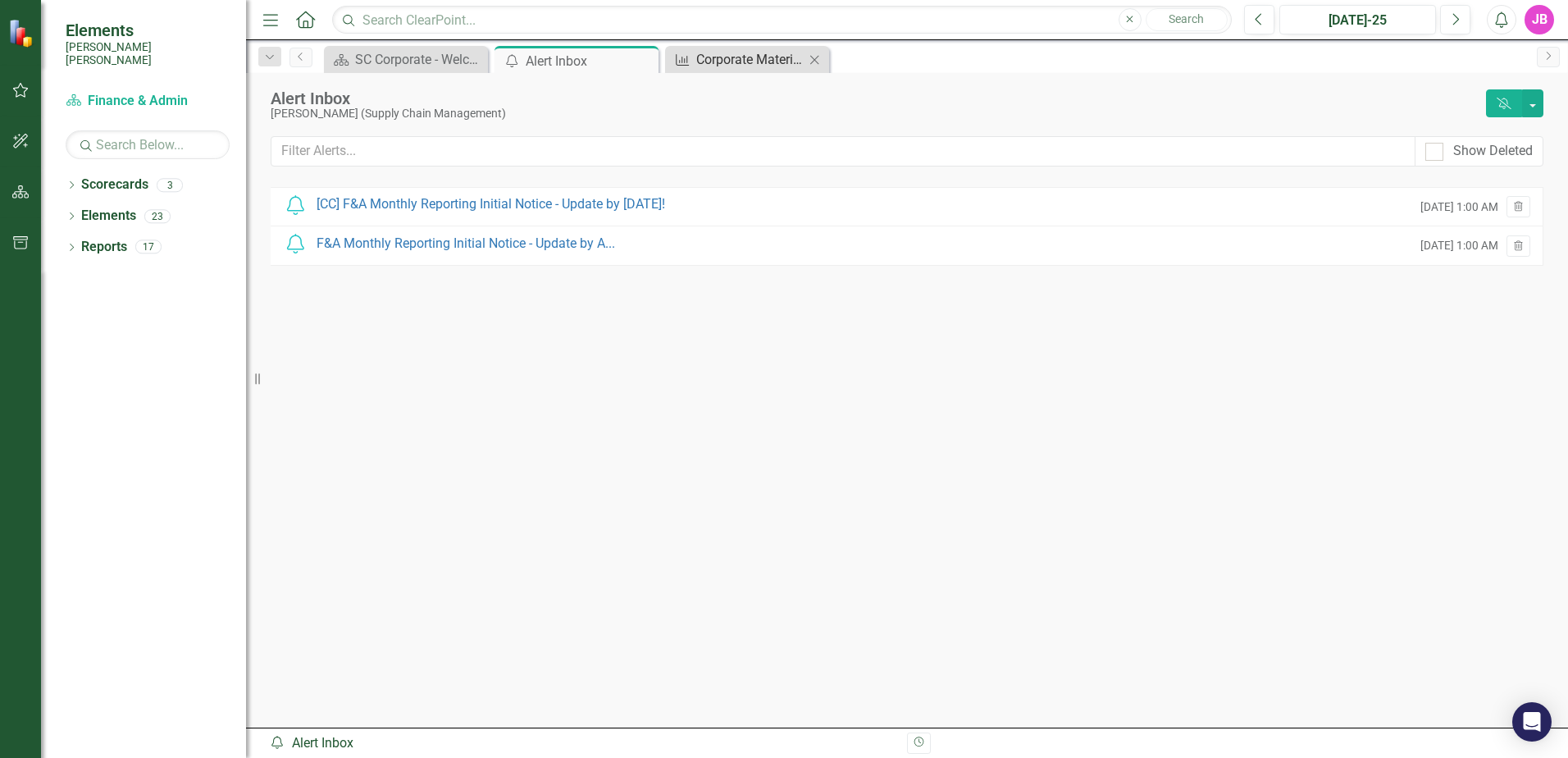
click at [733, 58] on div "Corporate Material Availability" at bounding box center [750, 59] width 109 height 21
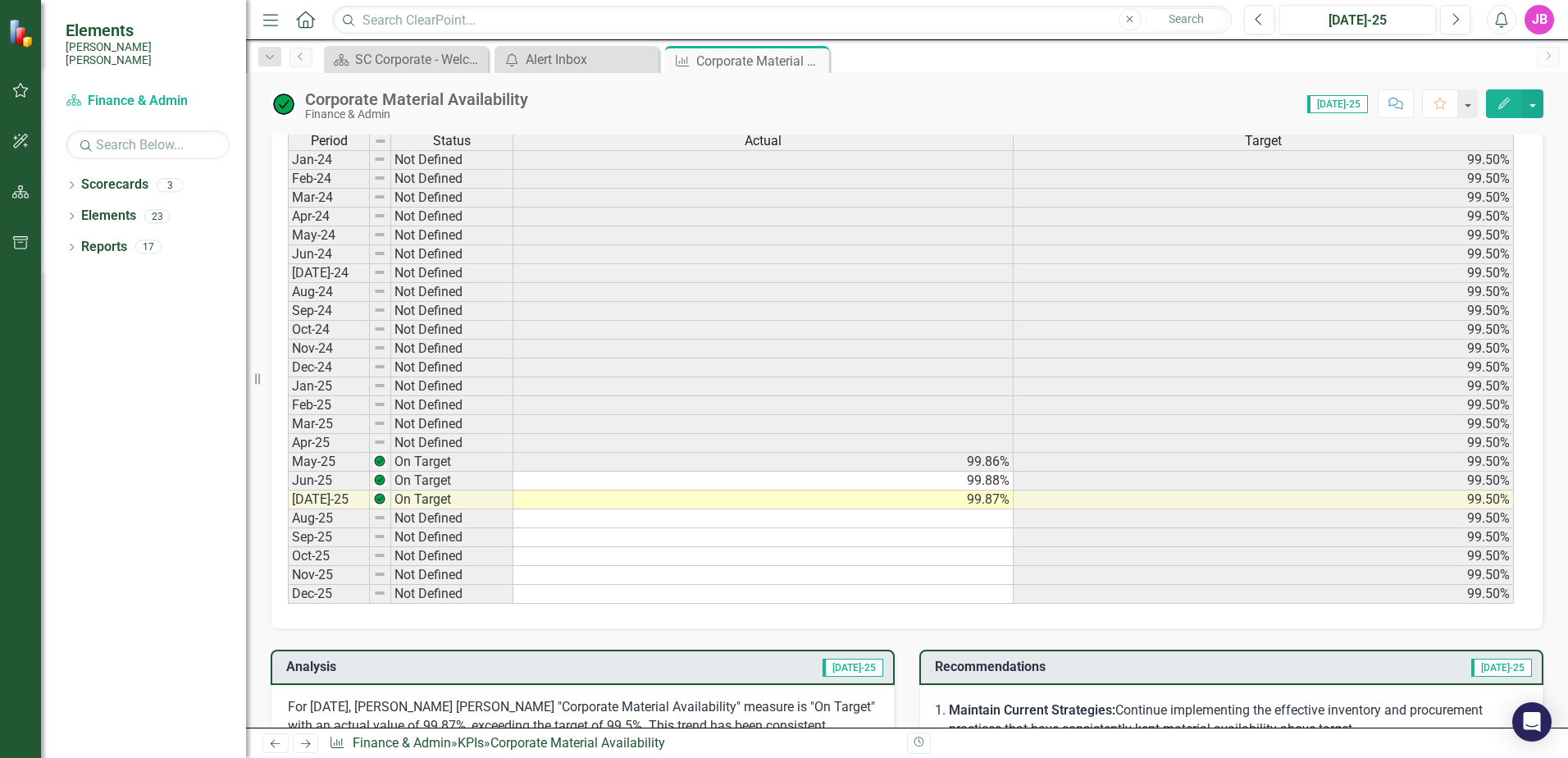
scroll to position [738, 0]
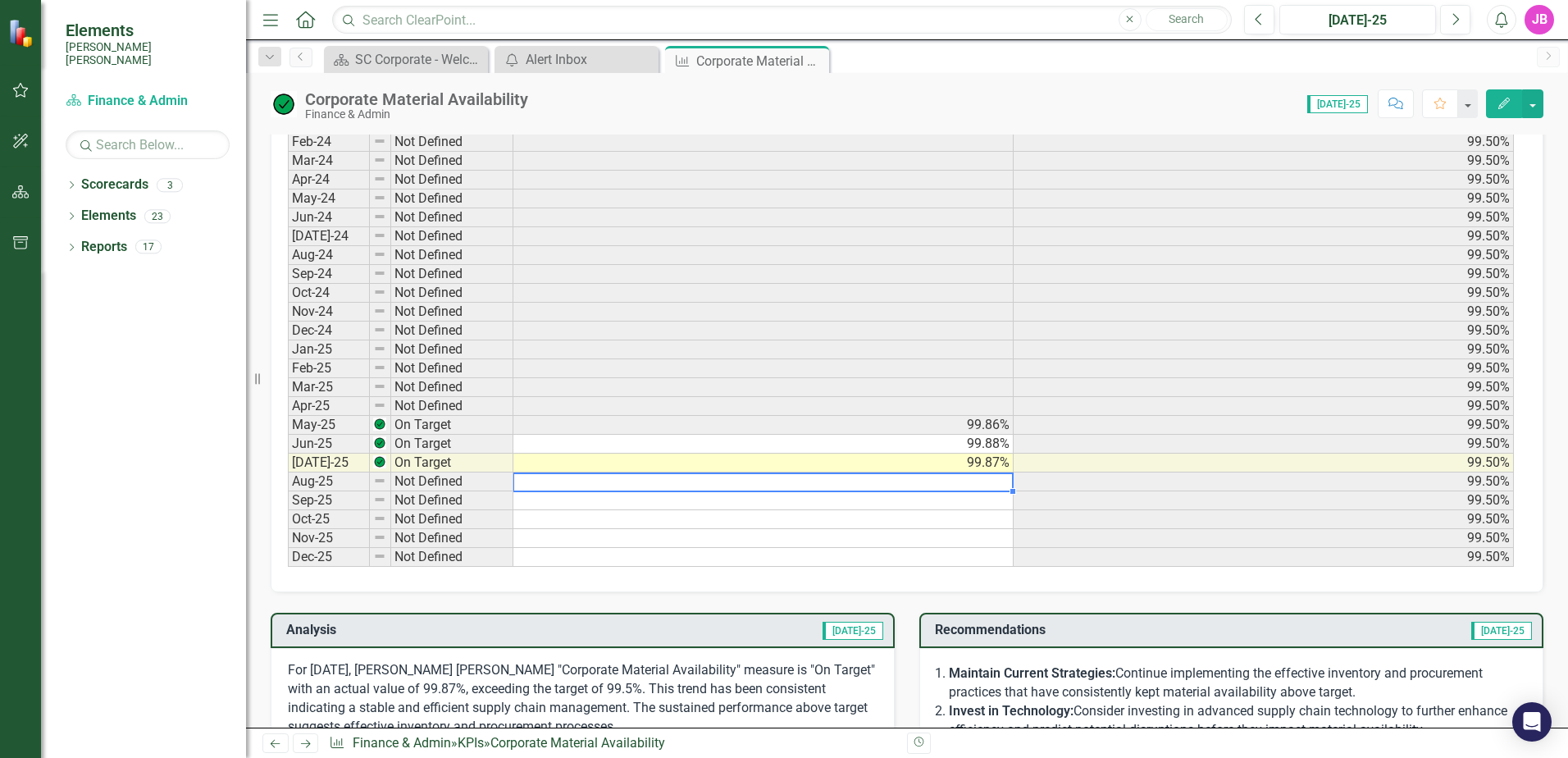
click at [911, 485] on td at bounding box center [763, 481] width 500 height 19
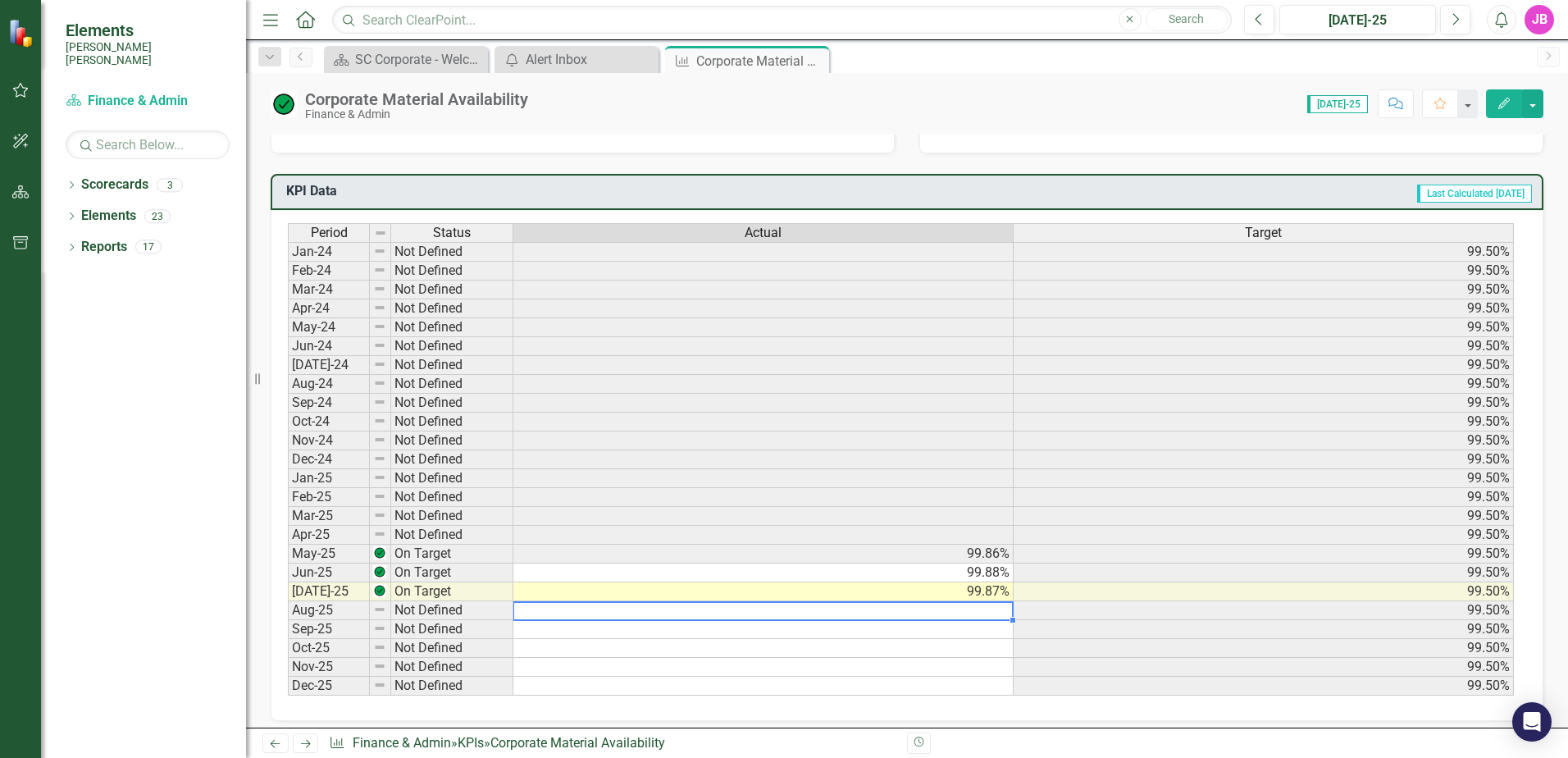
scroll to position [329, 0]
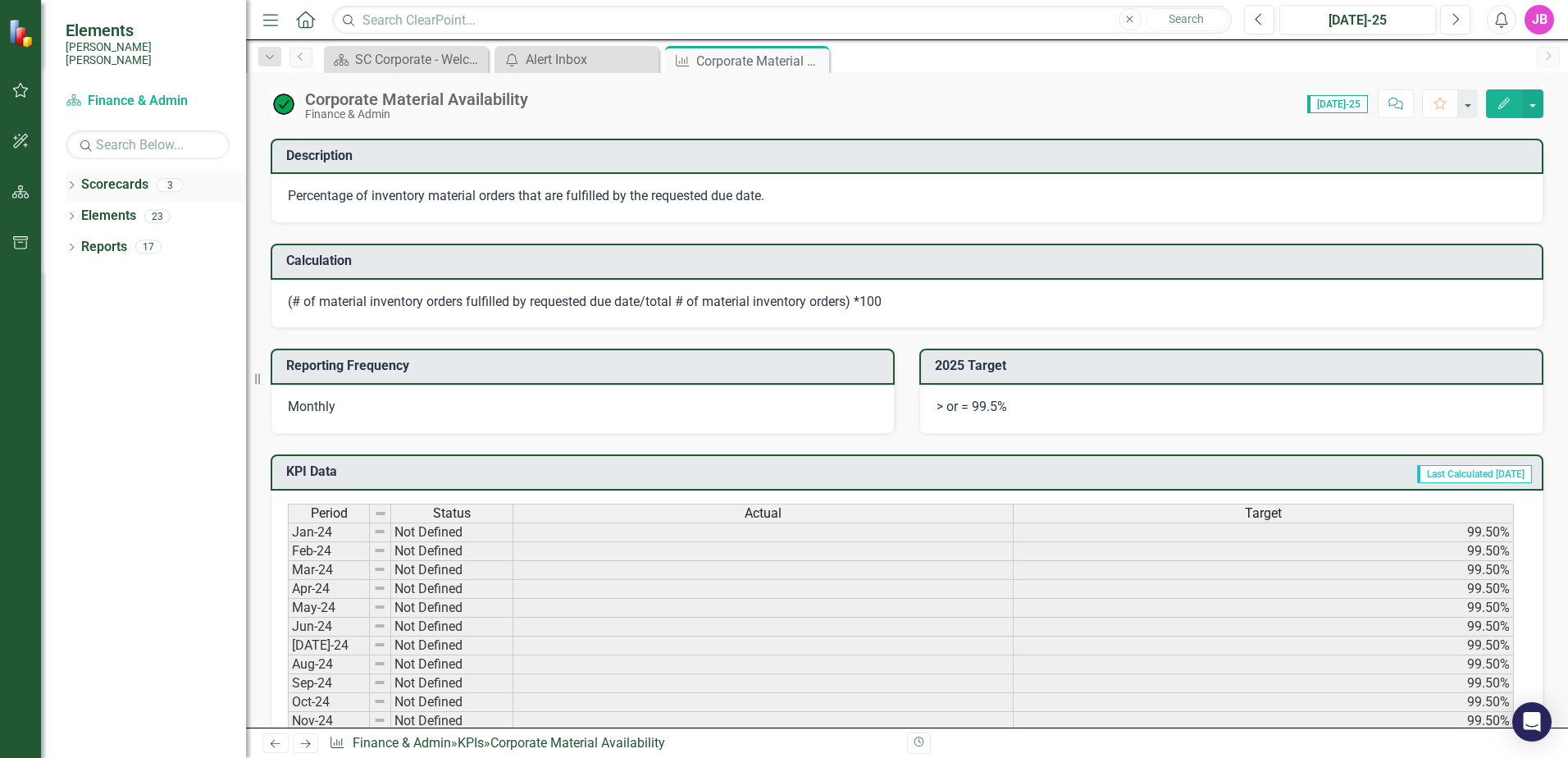
click at [140, 176] on link "Scorecards" at bounding box center [114, 185] width 67 height 19
click at [74, 182] on icon "Dropdown" at bounding box center [72, 186] width 12 height 9
click at [79, 210] on icon "Dropdown" at bounding box center [80, 215] width 12 height 10
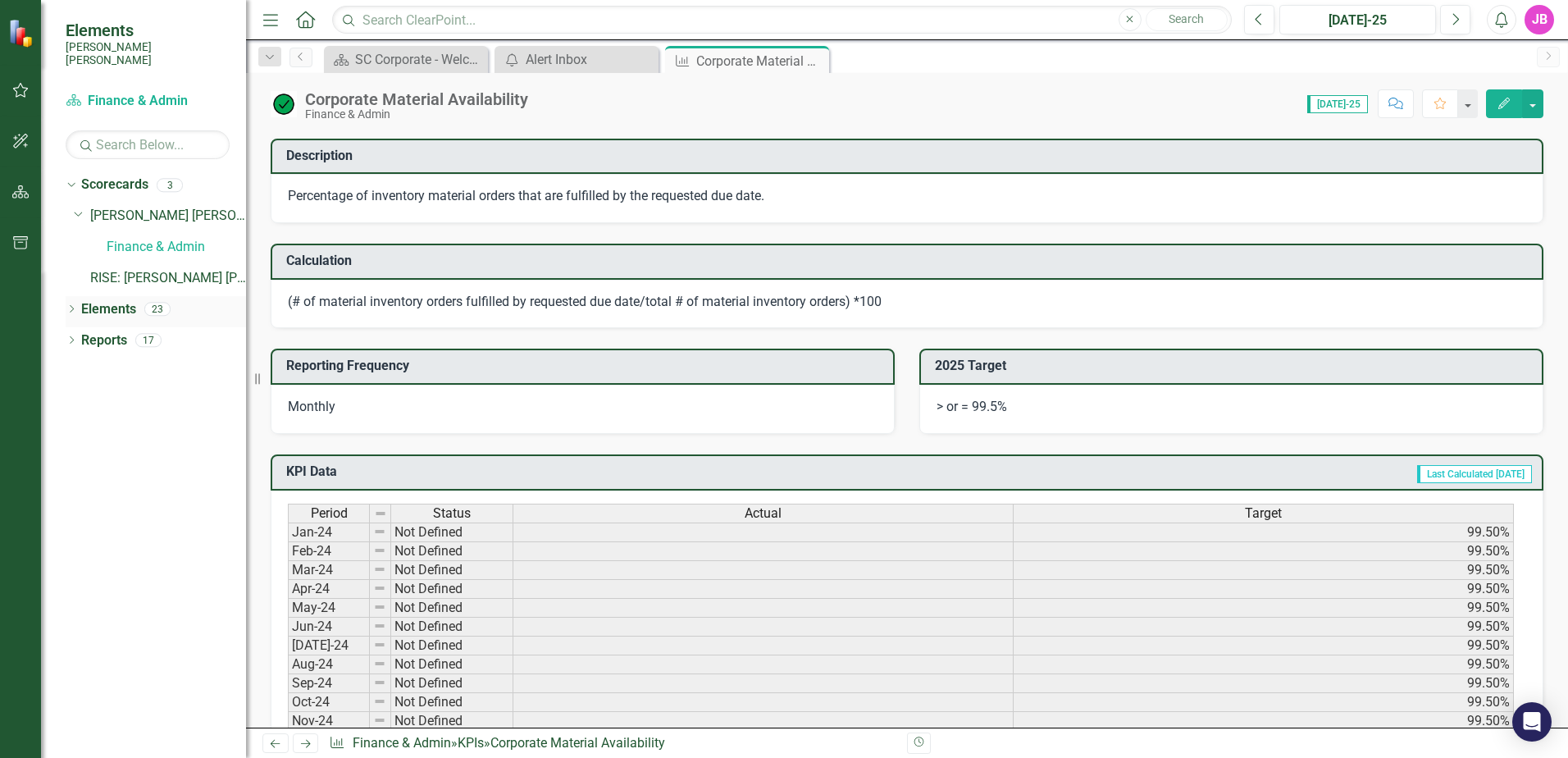
click at [74, 296] on div "Dropdown Elements 23" at bounding box center [156, 311] width 181 height 31
click at [76, 304] on div "Dropdown" at bounding box center [72, 311] width 12 height 14
click at [74, 459] on div "Dropdown" at bounding box center [72, 466] width 12 height 14
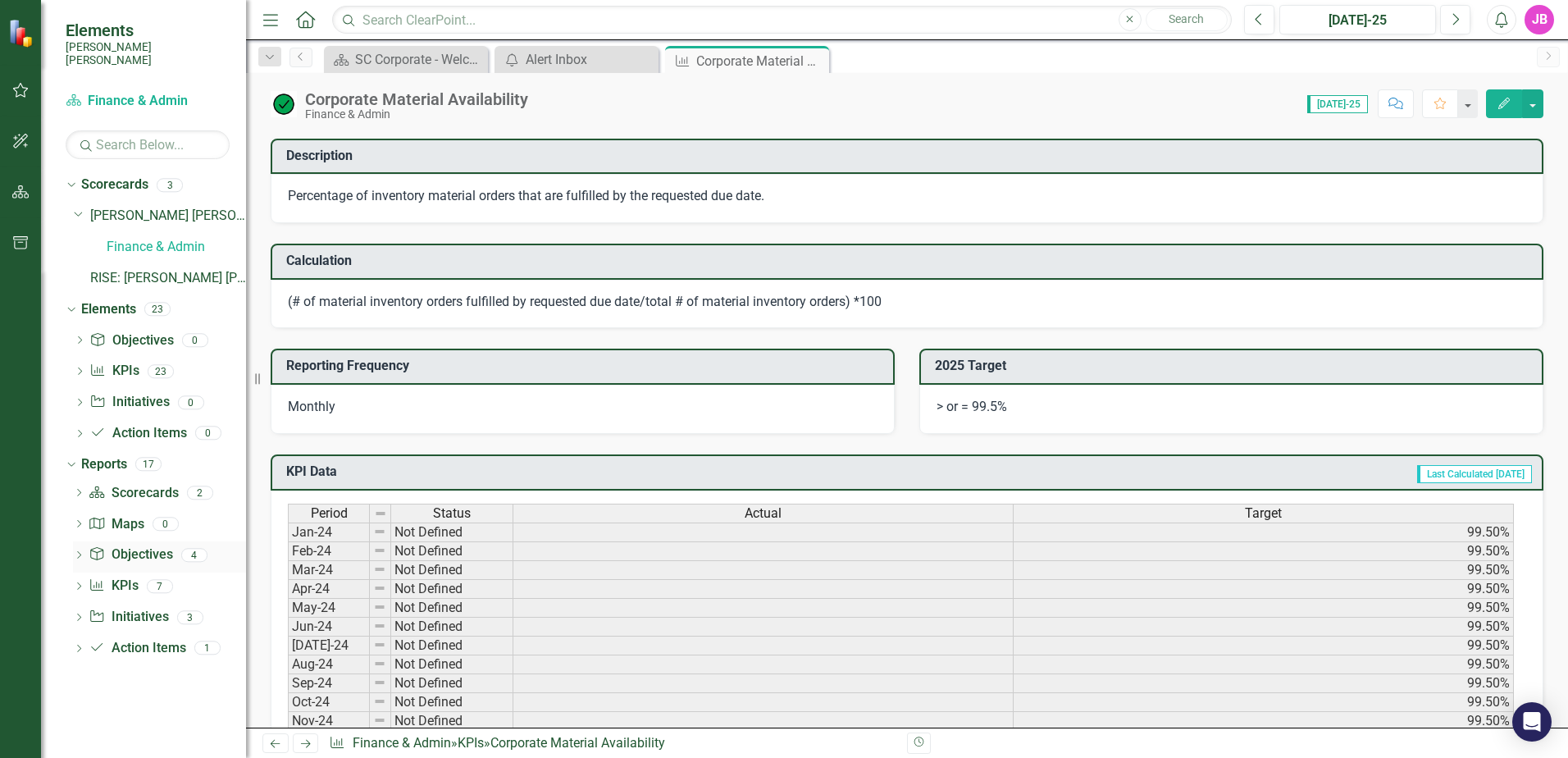
click at [171, 551] on div "Objective Objectives" at bounding box center [131, 555] width 84 height 27
click at [188, 637] on div "Action Item Action Items 1" at bounding box center [168, 649] width 158 height 31
click at [76, 645] on icon "Dropdown" at bounding box center [79, 649] width 12 height 9
click at [130, 669] on div "Action Items" at bounding box center [166, 676] width 159 height 15
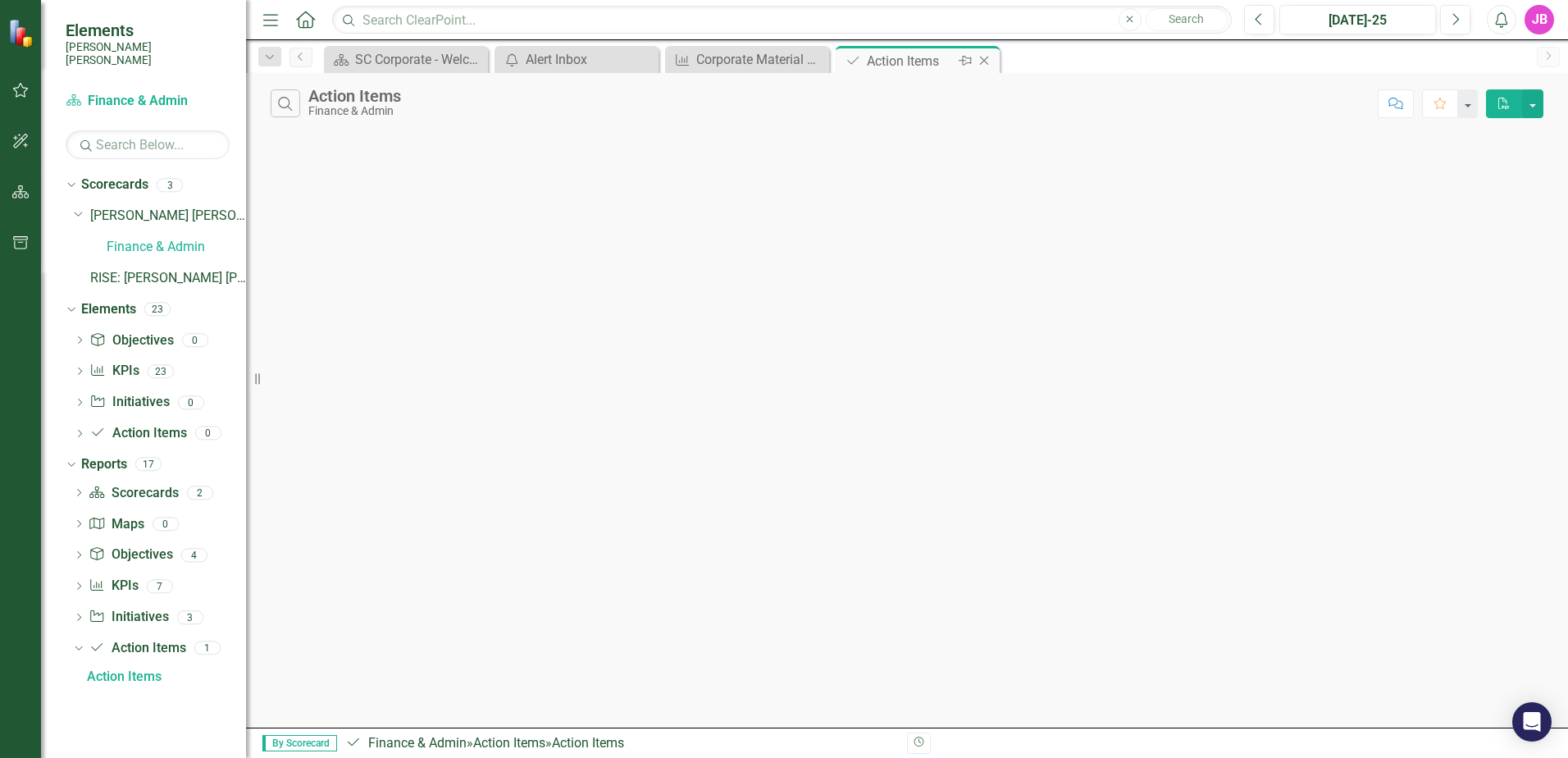
click at [979, 58] on icon "Close" at bounding box center [983, 60] width 16 height 13
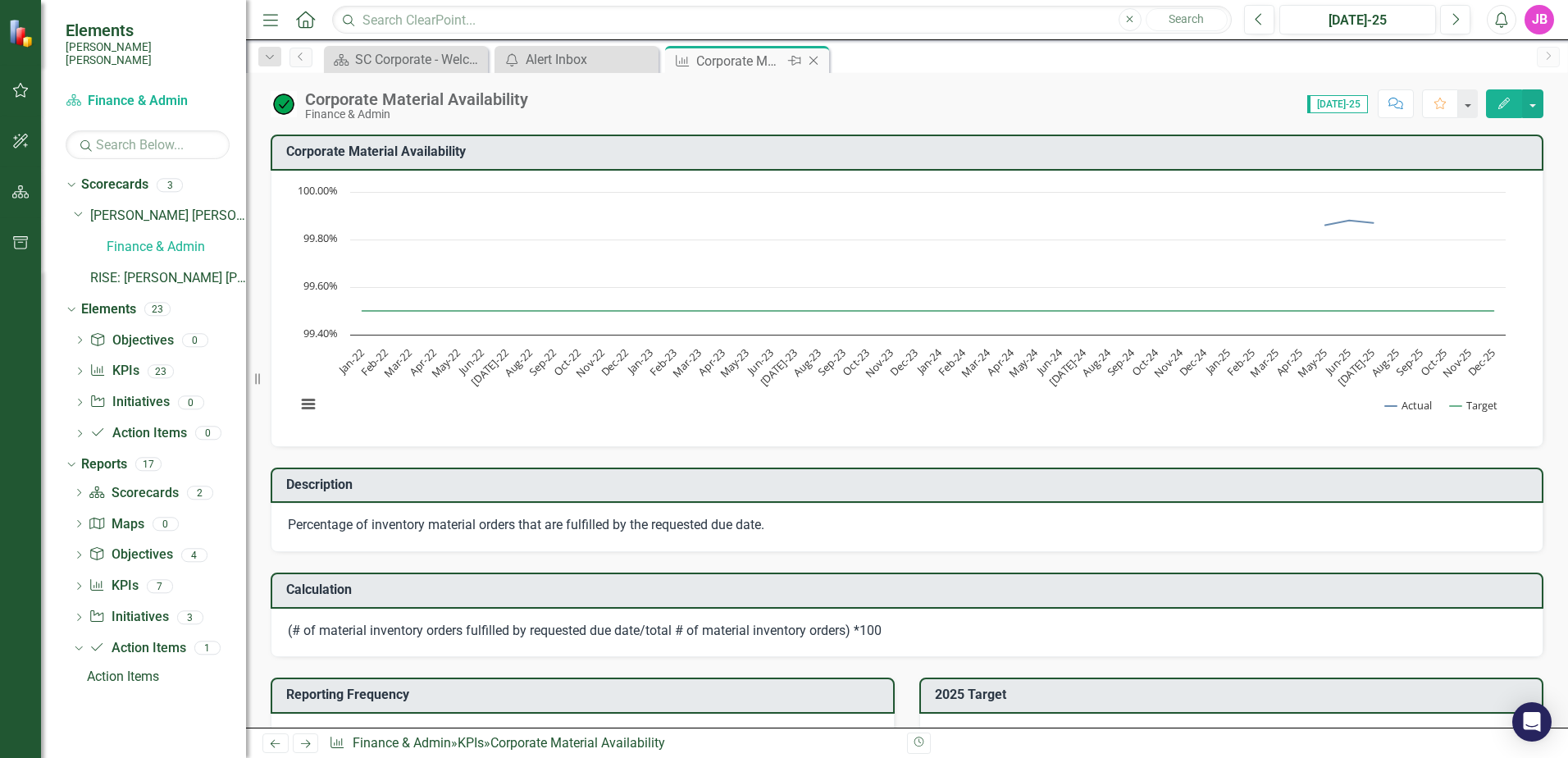
click at [819, 62] on icon "Close" at bounding box center [813, 60] width 16 height 13
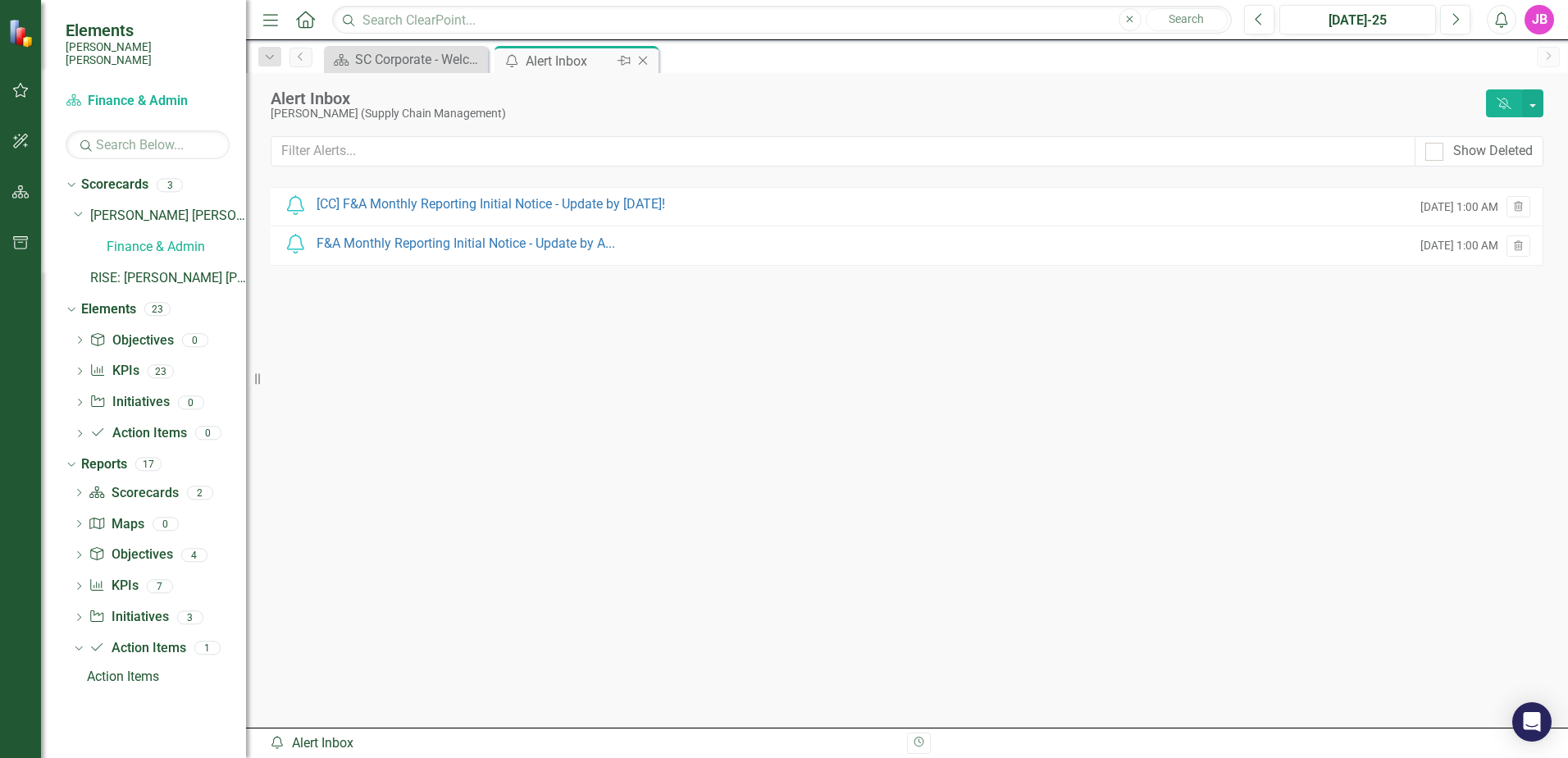
click at [640, 57] on icon "Close" at bounding box center [642, 60] width 16 height 13
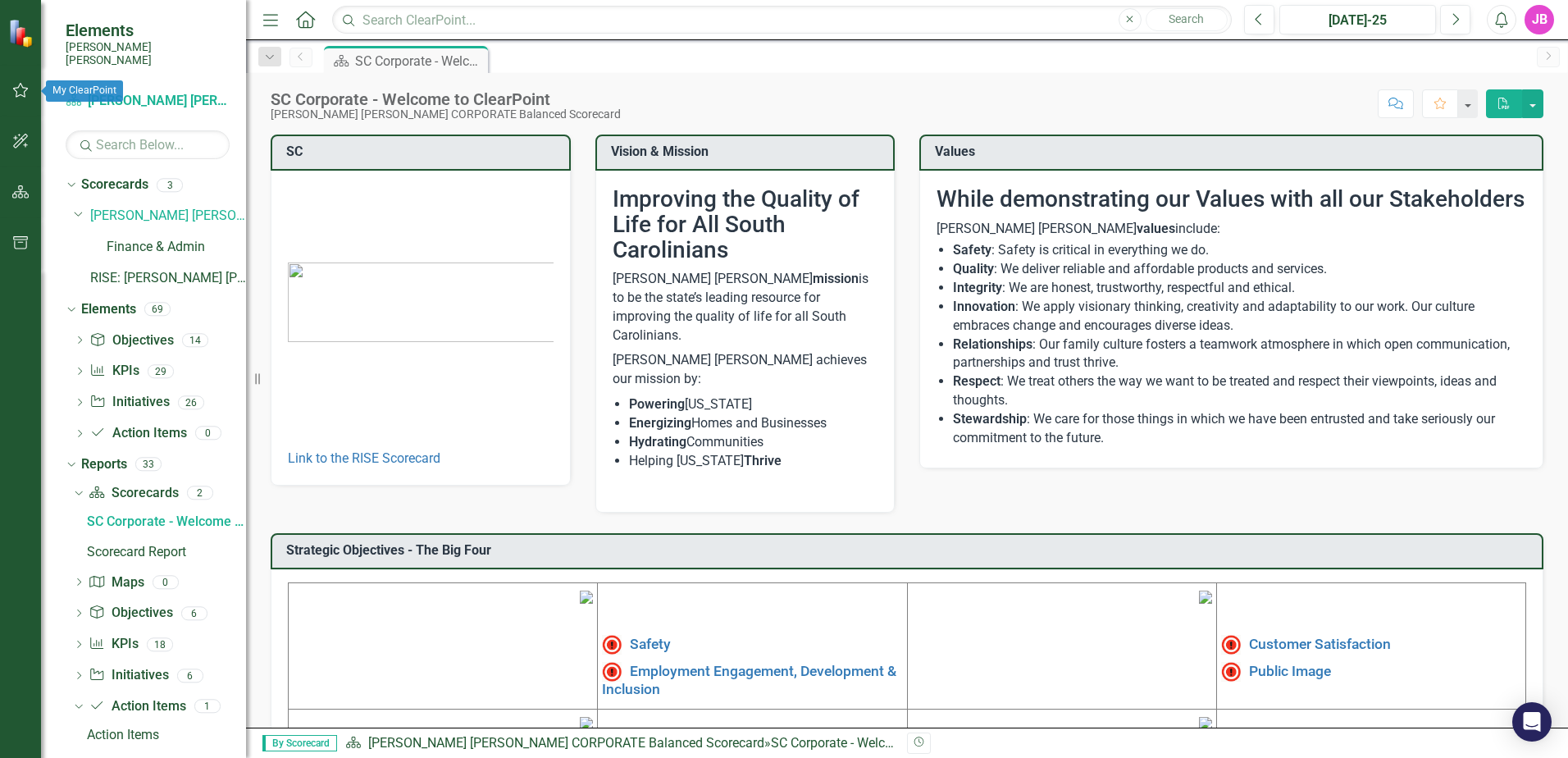
click at [25, 90] on icon "button" at bounding box center [20, 90] width 17 height 13
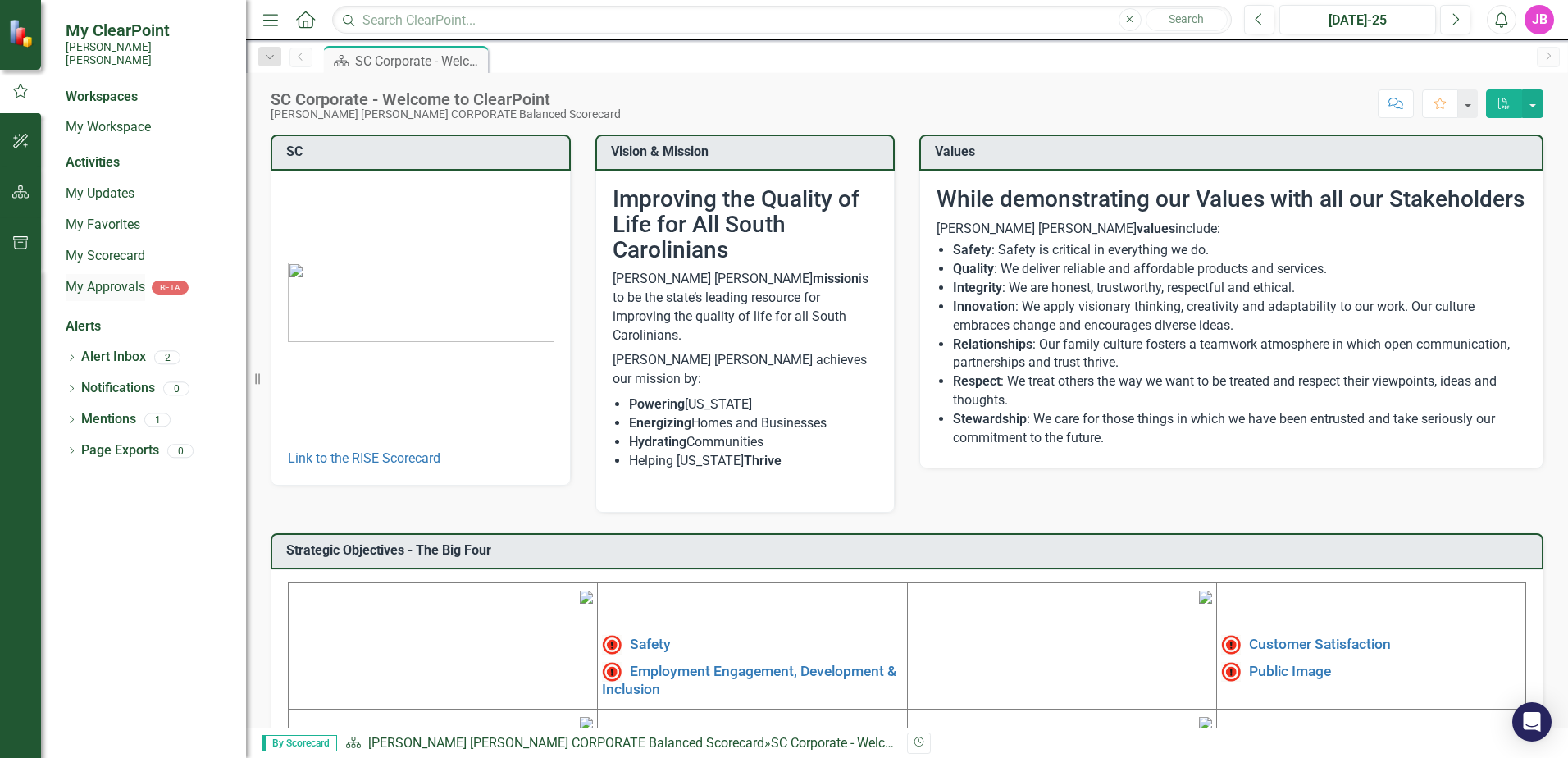
click at [96, 278] on link "My Approvals" at bounding box center [106, 287] width 80 height 19
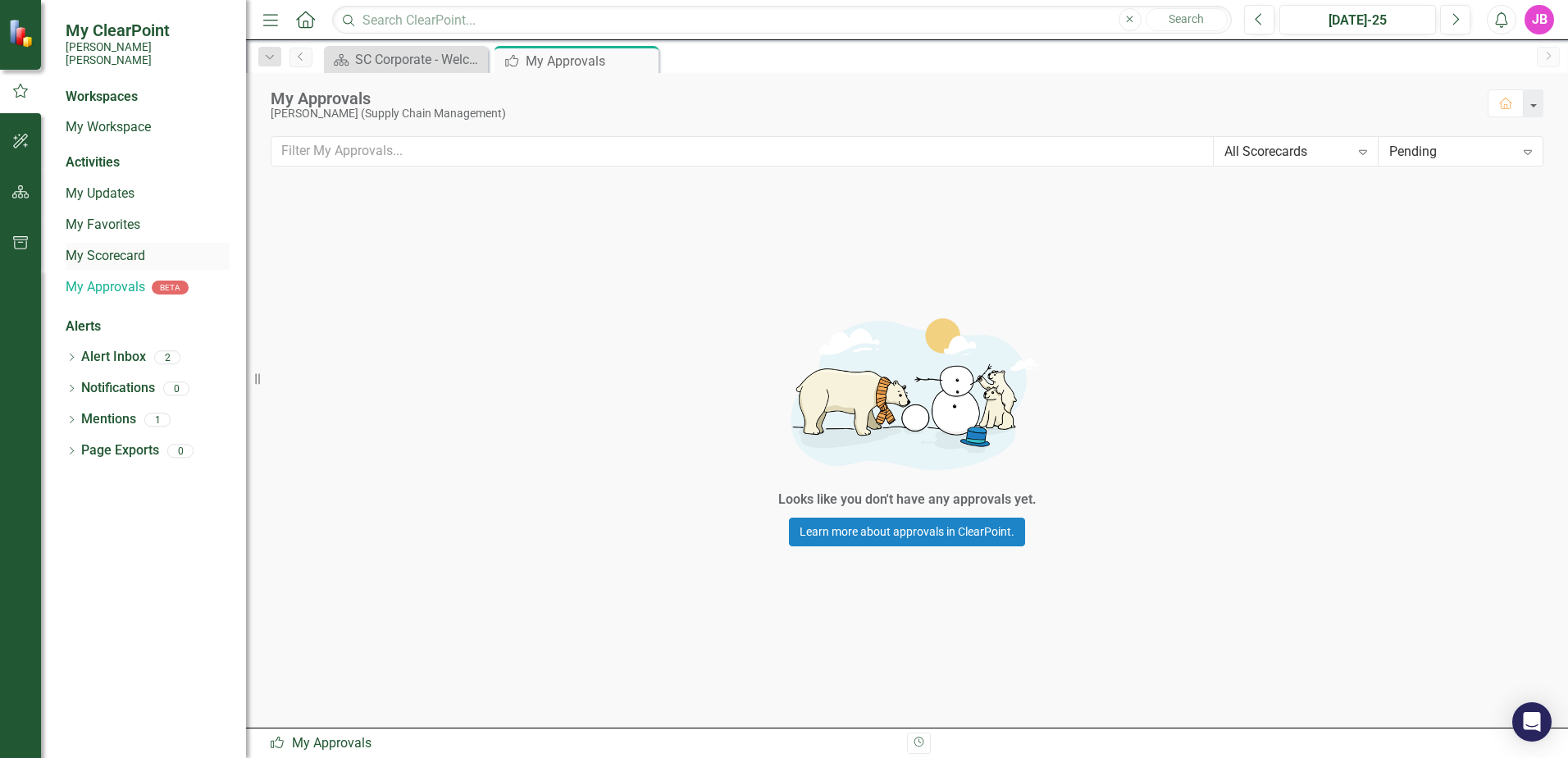
click at [97, 248] on link "My Scorecard" at bounding box center [148, 255] width 164 height 19
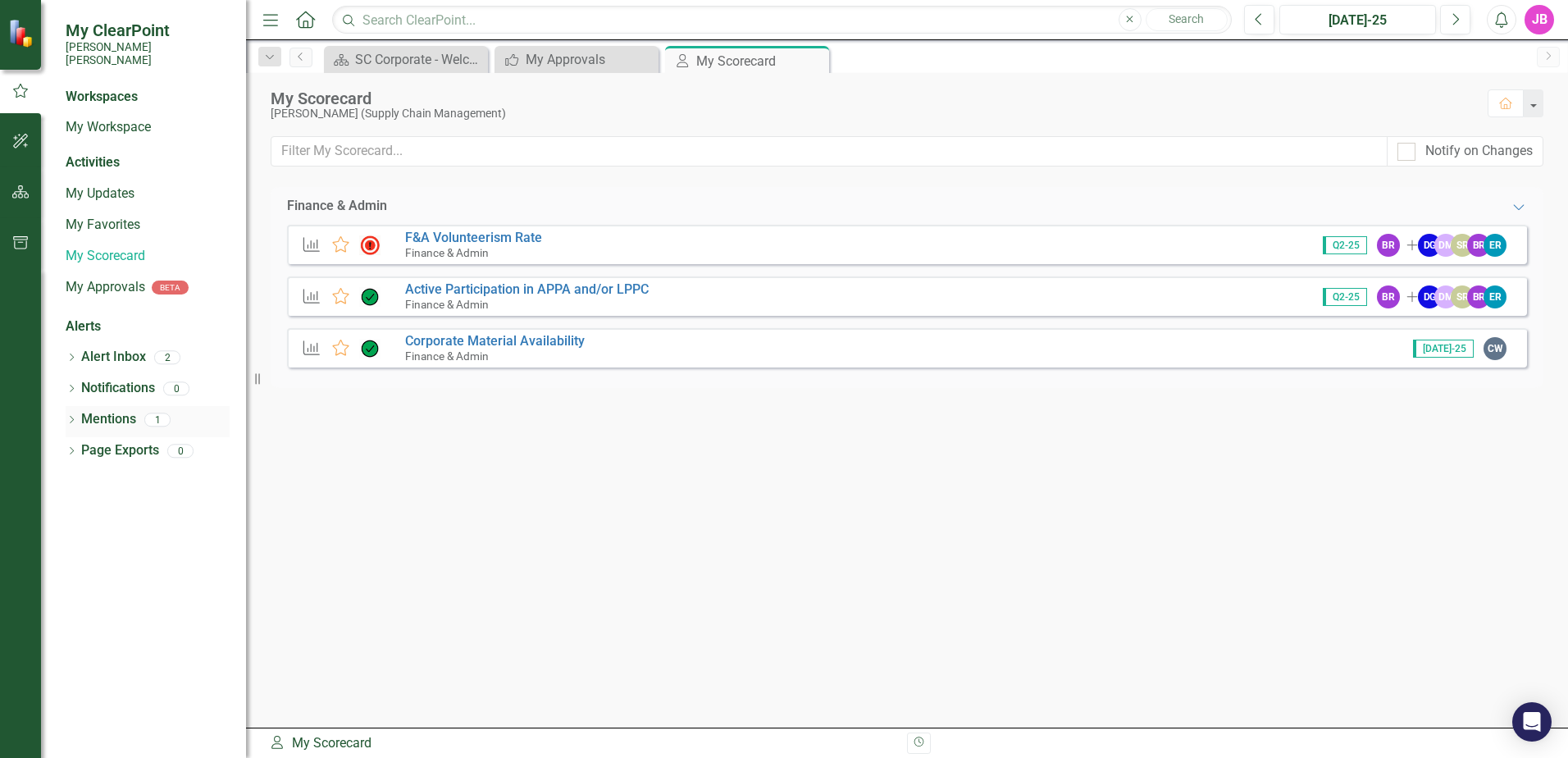
click at [94, 410] on link "Mentions" at bounding box center [108, 419] width 55 height 19
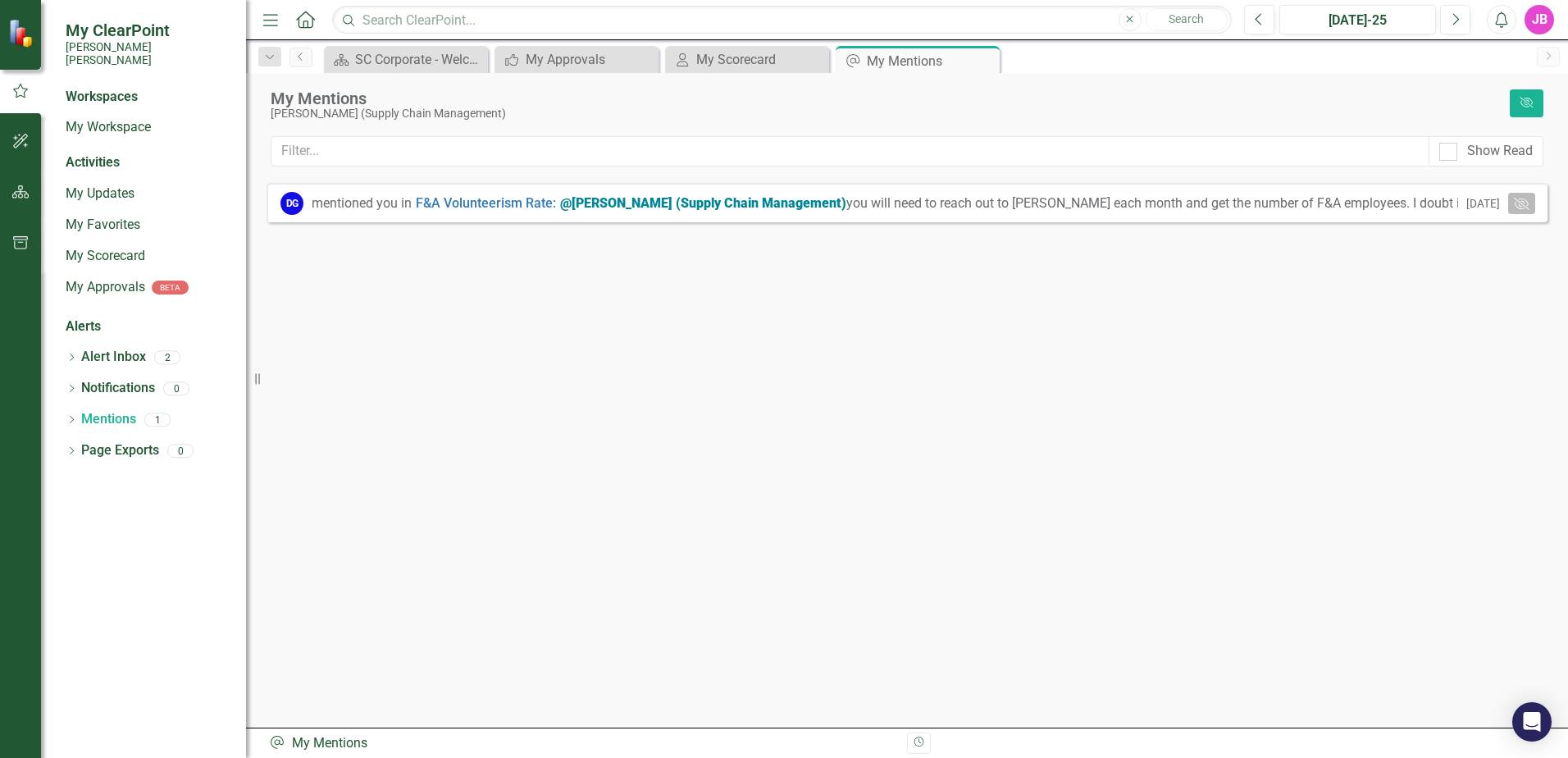
click at [1514, 202] on icon "[PERSON_NAME]" at bounding box center [1521, 202] width 16 height 12
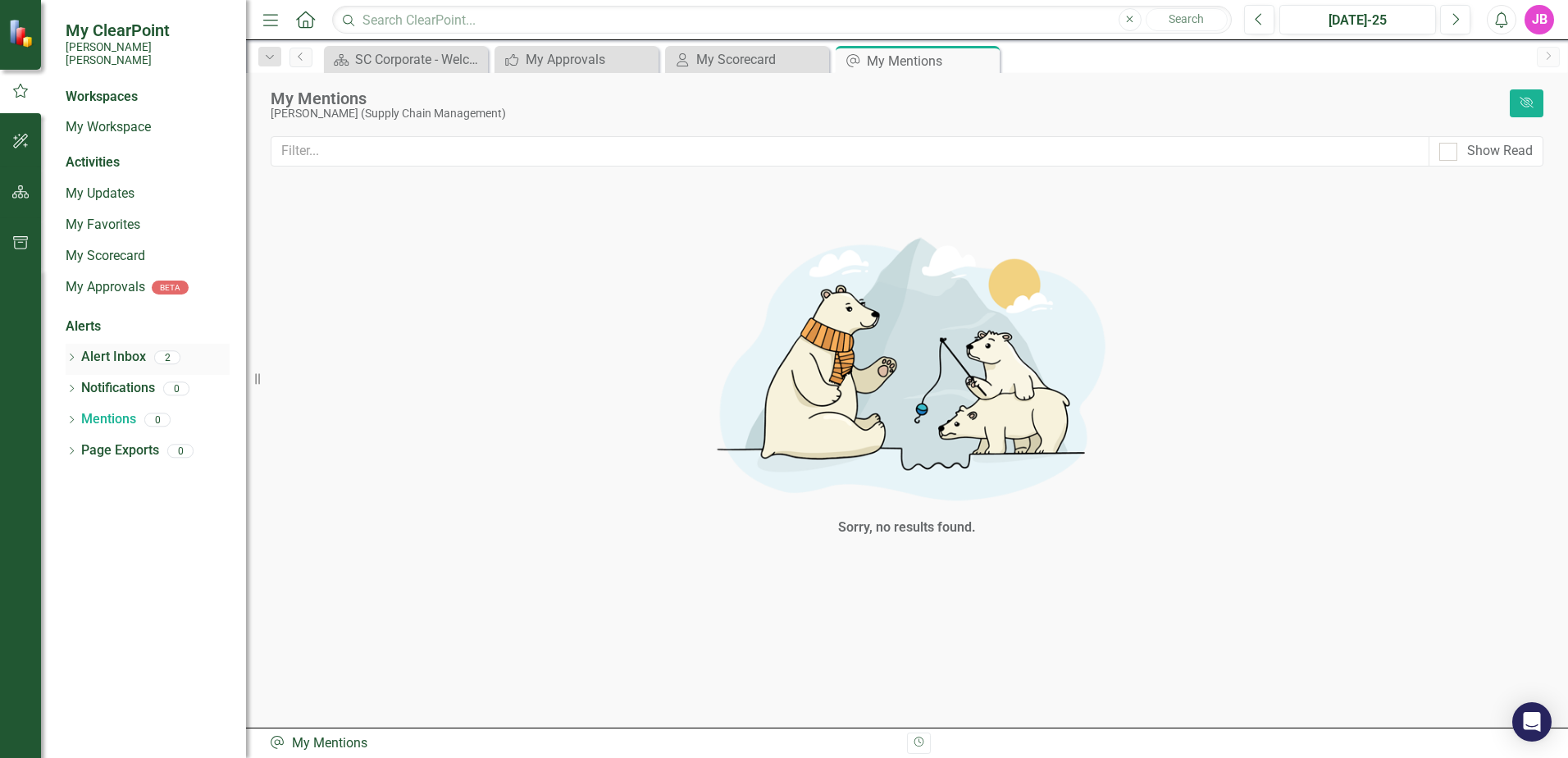
click at [77, 354] on icon "Dropdown" at bounding box center [72, 358] width 12 height 9
click at [176, 371] on div "Notification [CC] F&A Monthly Reporting Initial Notice - Update by [DATE]!" at bounding box center [152, 386] width 156 height 30
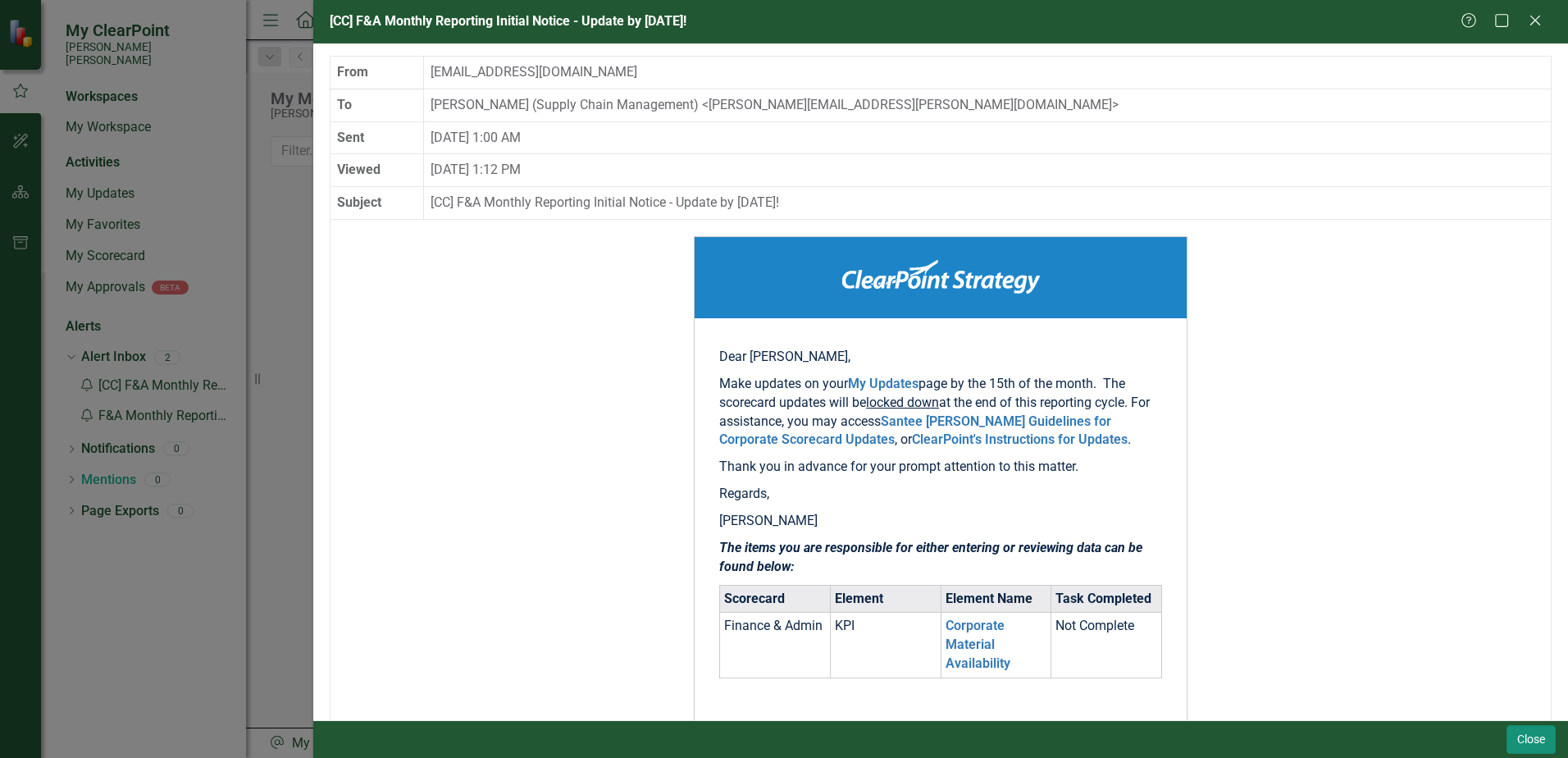
click at [1530, 745] on button "Close" at bounding box center [1530, 739] width 49 height 29
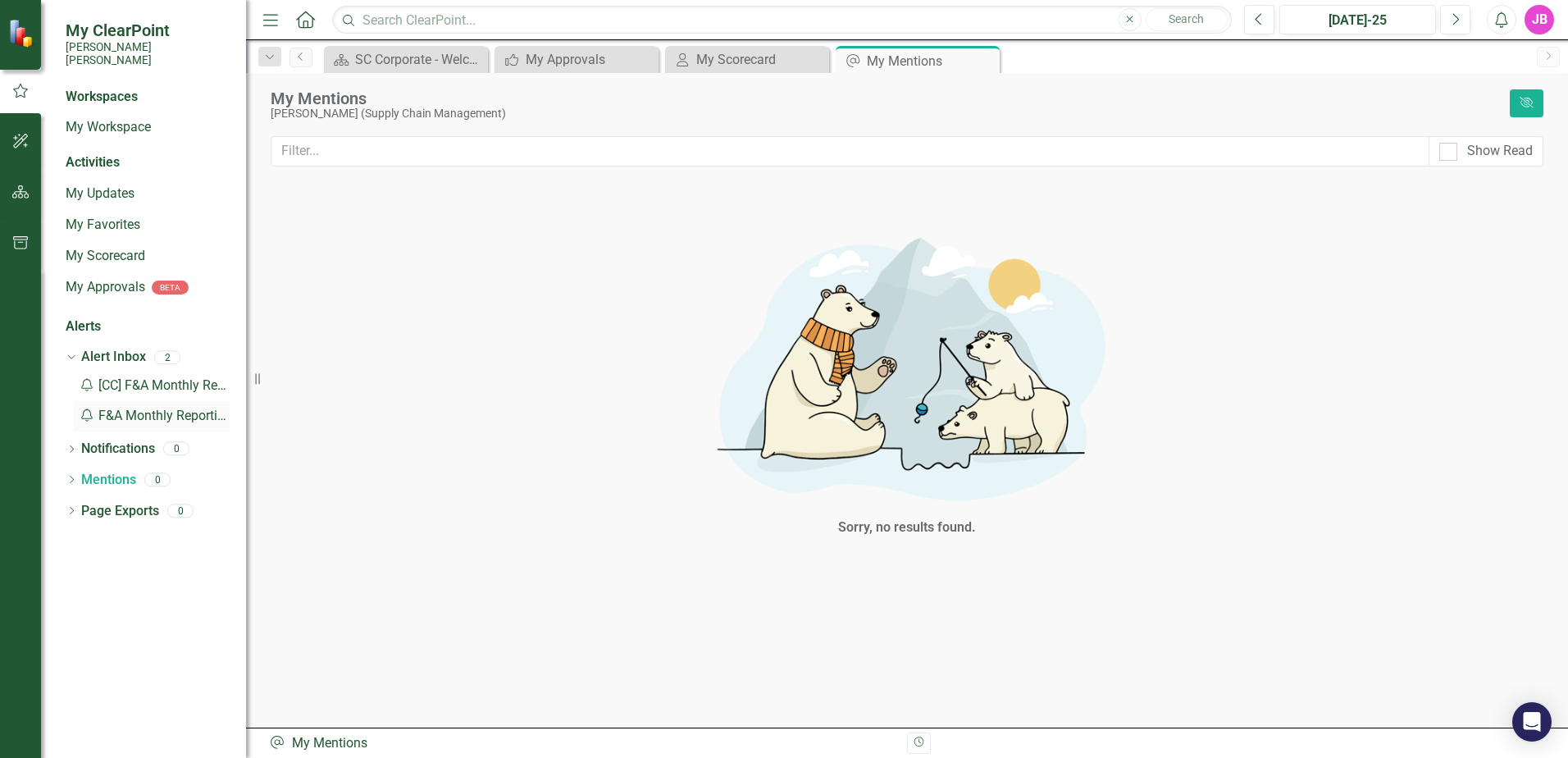
click at [147, 403] on div "Notification F&A Monthly Reporting Initial Notice - Update by A..." at bounding box center [152, 416] width 156 height 30
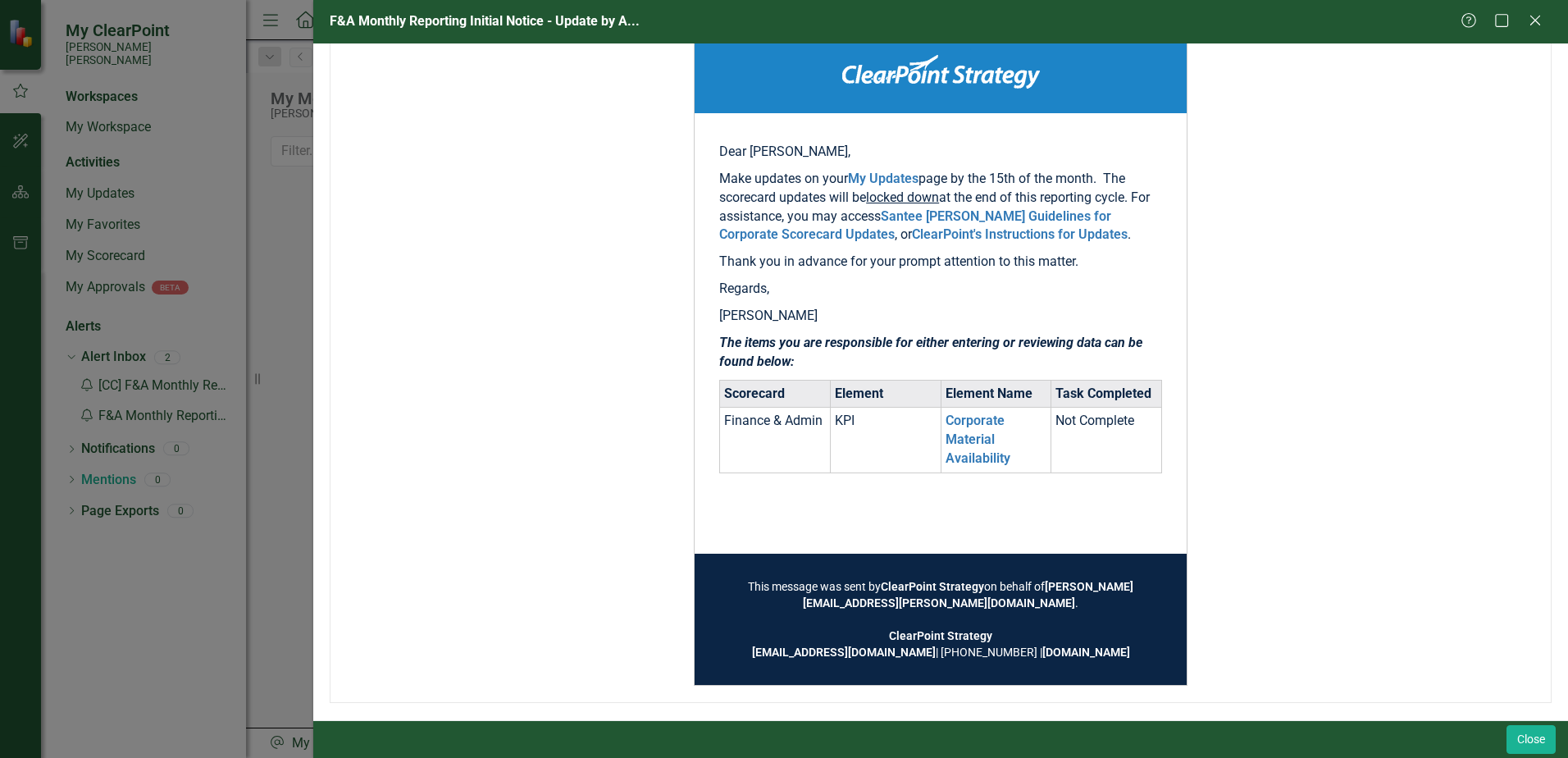
scroll to position [211, 0]
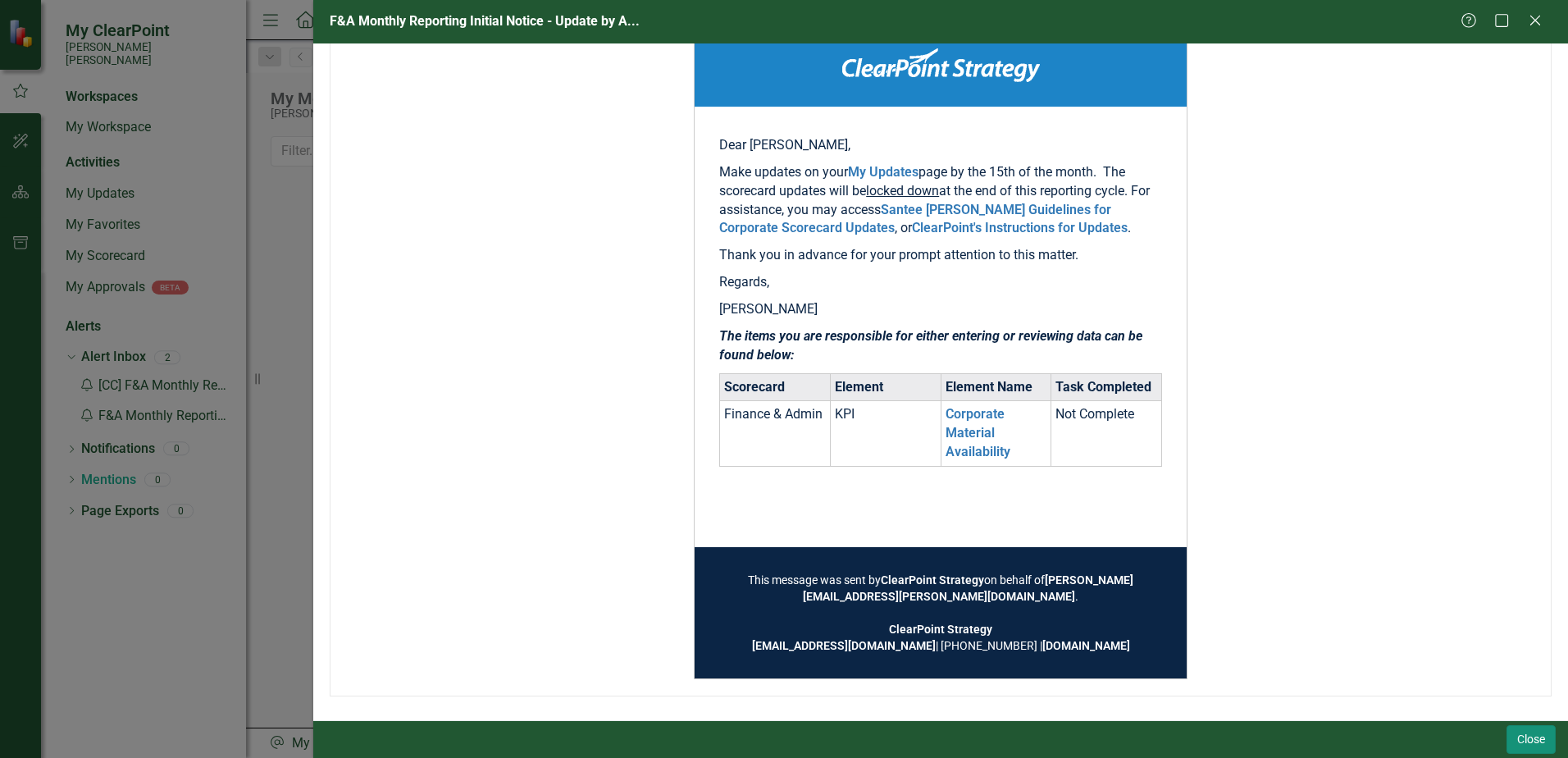
click at [1523, 739] on button "Close" at bounding box center [1530, 739] width 49 height 29
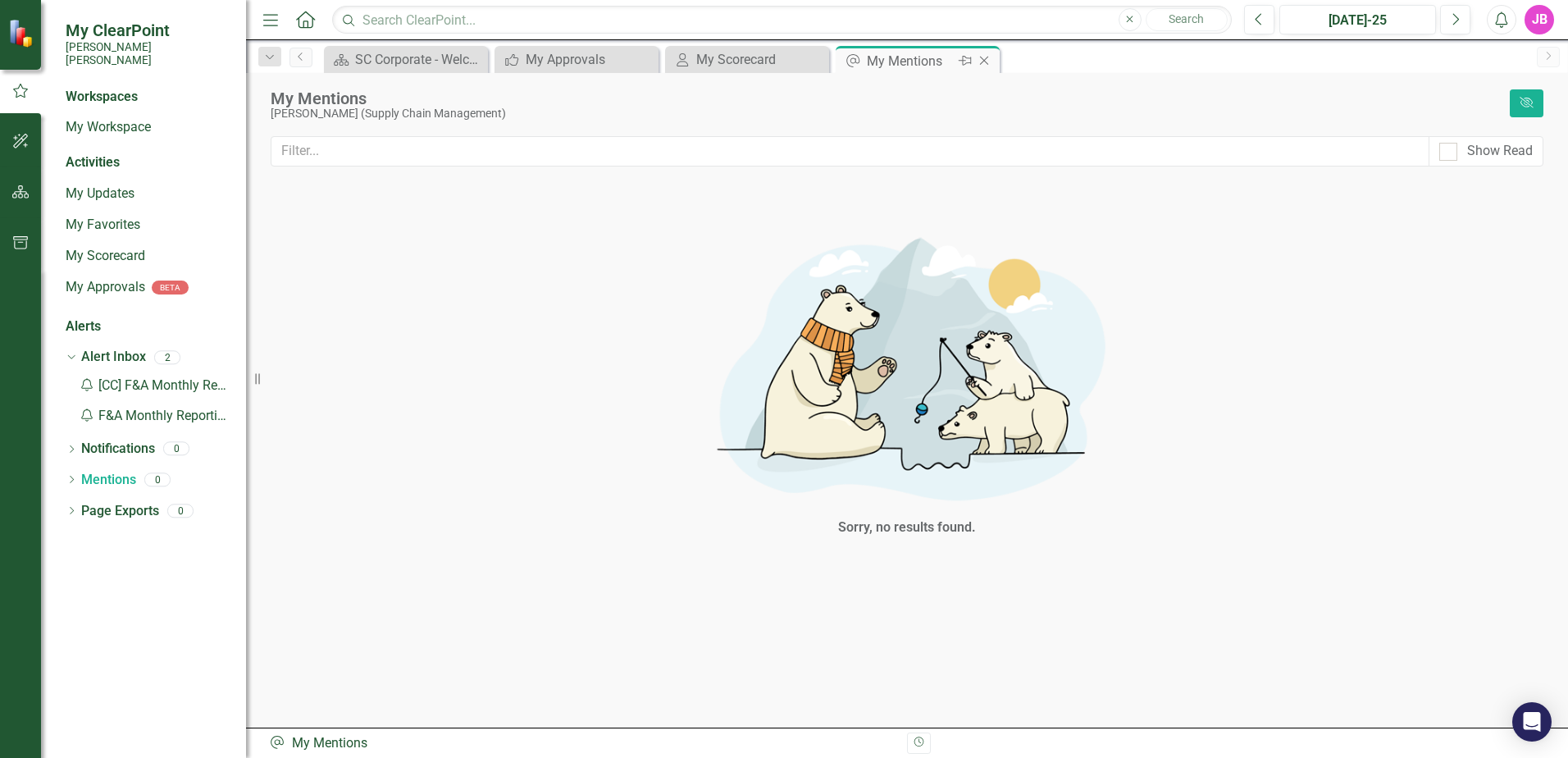
click at [988, 60] on icon "Close" at bounding box center [983, 60] width 16 height 13
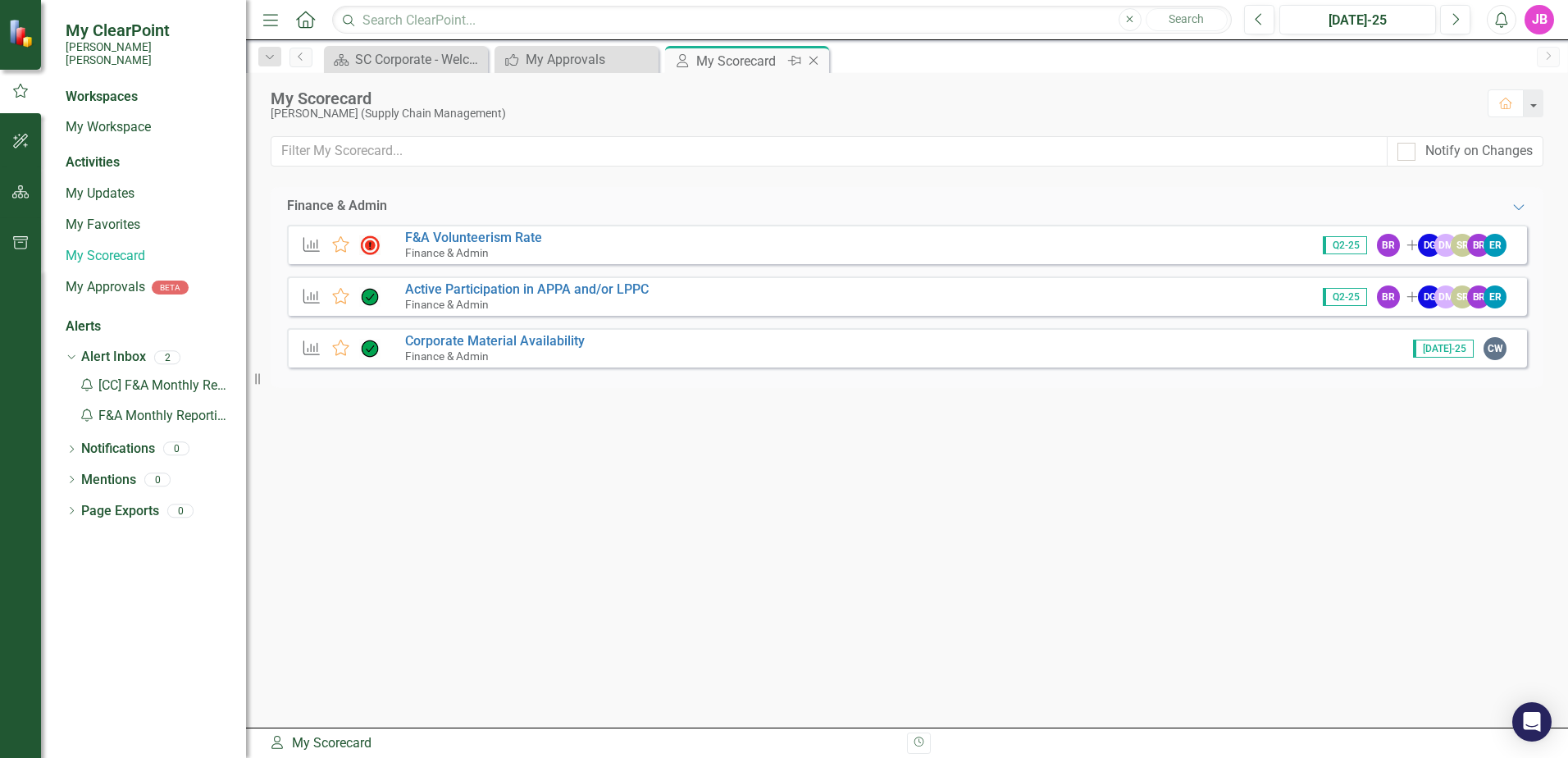
click at [818, 65] on icon "Close" at bounding box center [813, 60] width 16 height 13
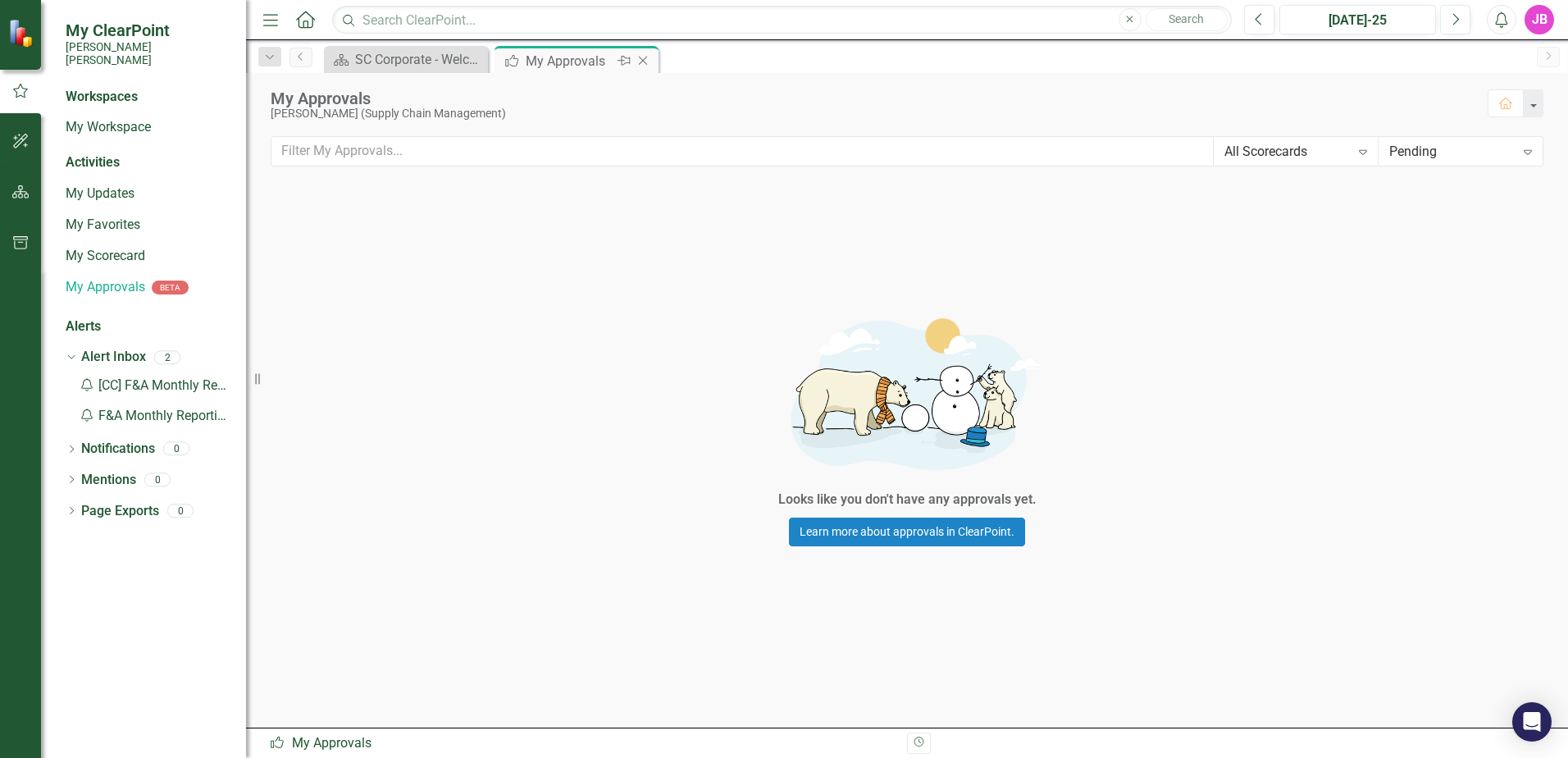
click at [648, 65] on icon "Close" at bounding box center [642, 60] width 16 height 13
